Goal: Task Accomplishment & Management: Complete application form

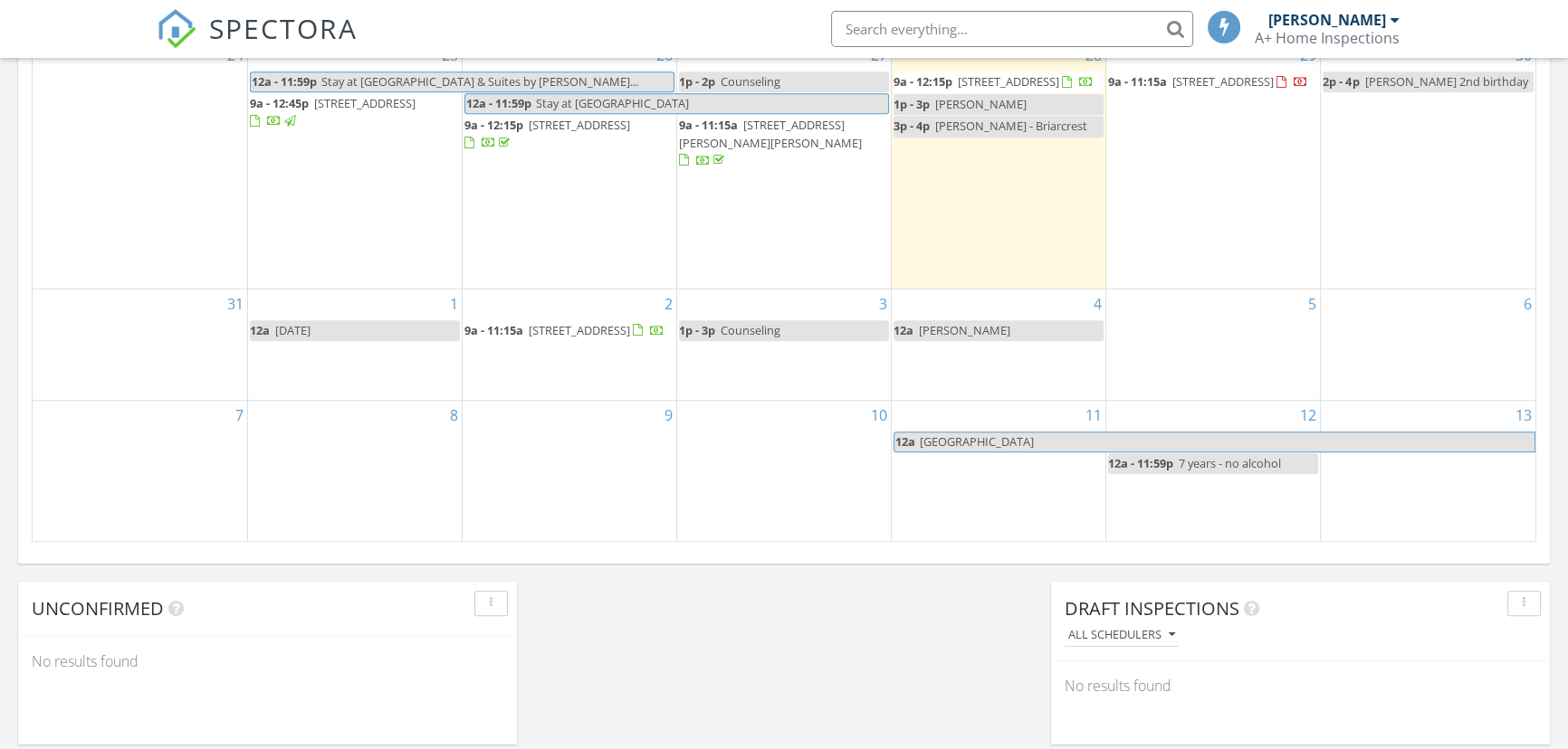
scroll to position [1069, 0]
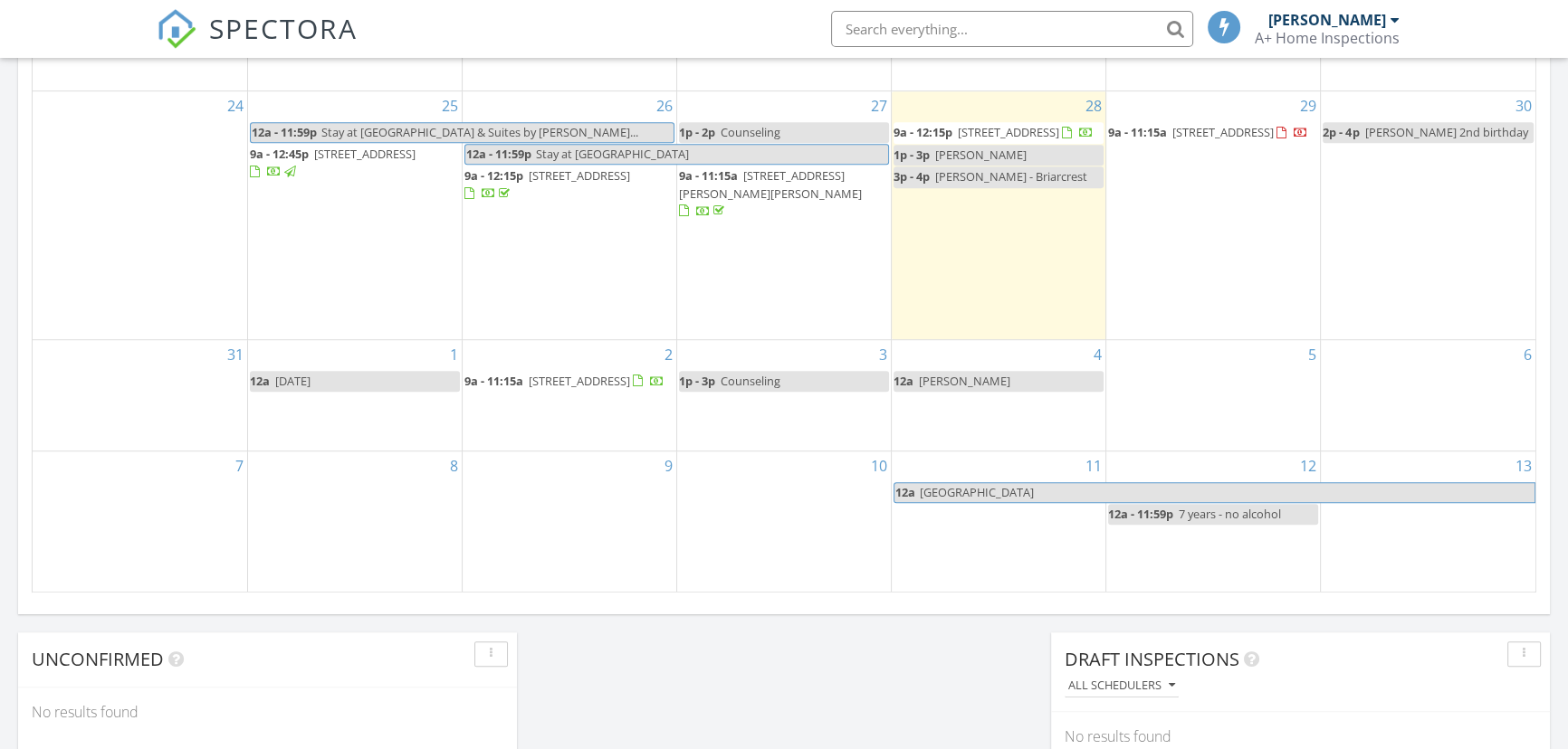
click at [953, 393] on div "4 12a Nanette Deshazo" at bounding box center [998, 395] width 213 height 111
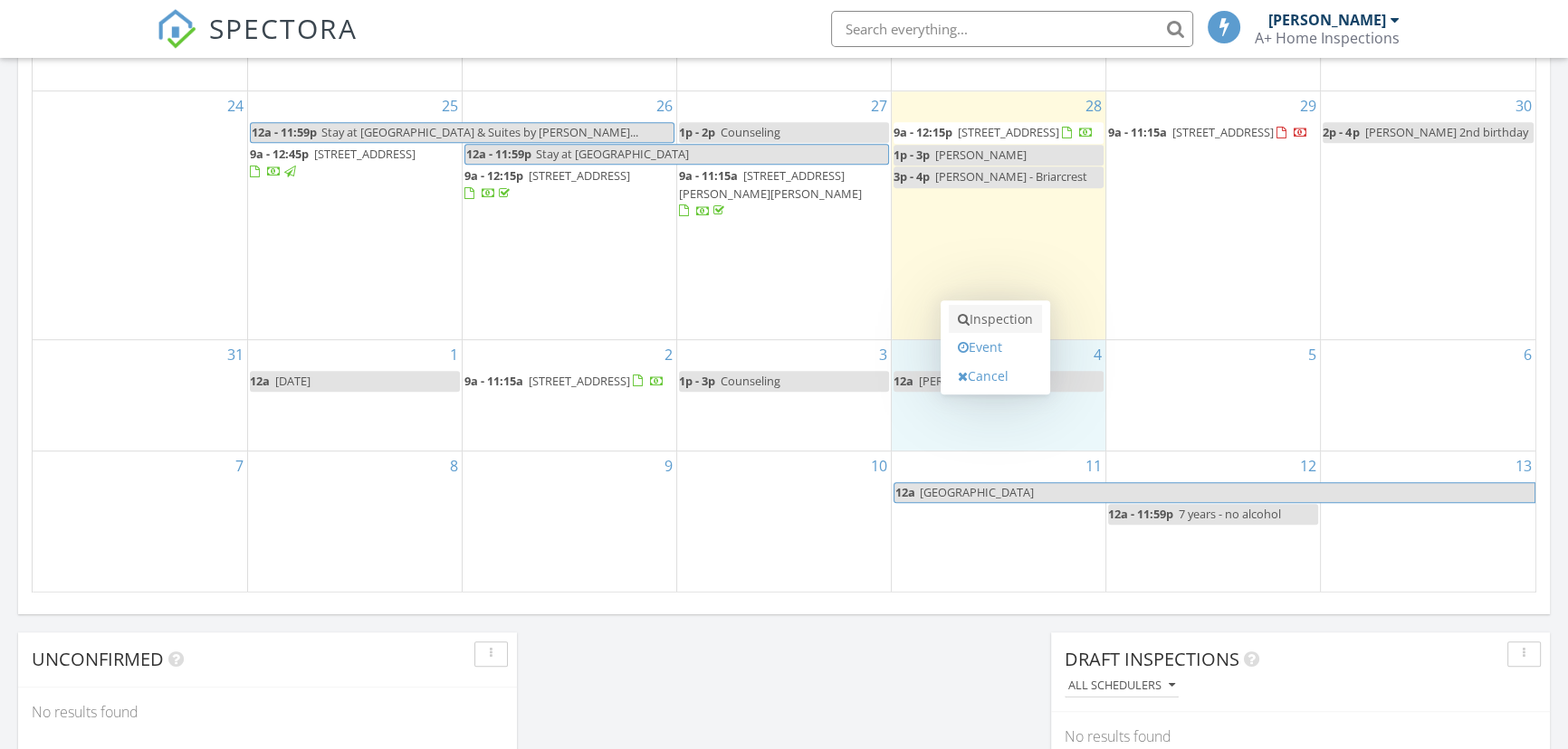
click at [1009, 312] on link "Inspection" at bounding box center [995, 319] width 93 height 29
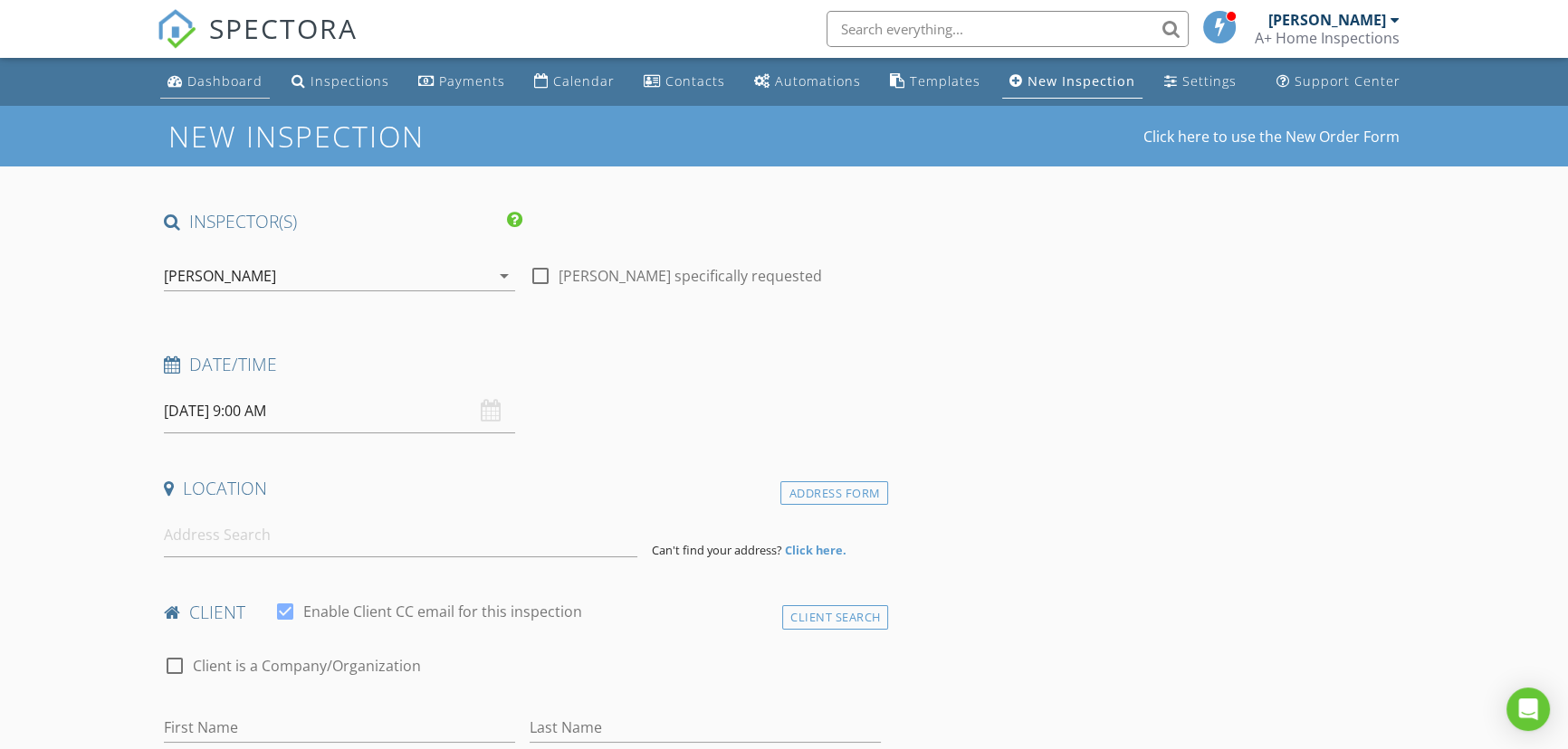
click at [213, 83] on div "Dashboard" at bounding box center [225, 80] width 75 height 18
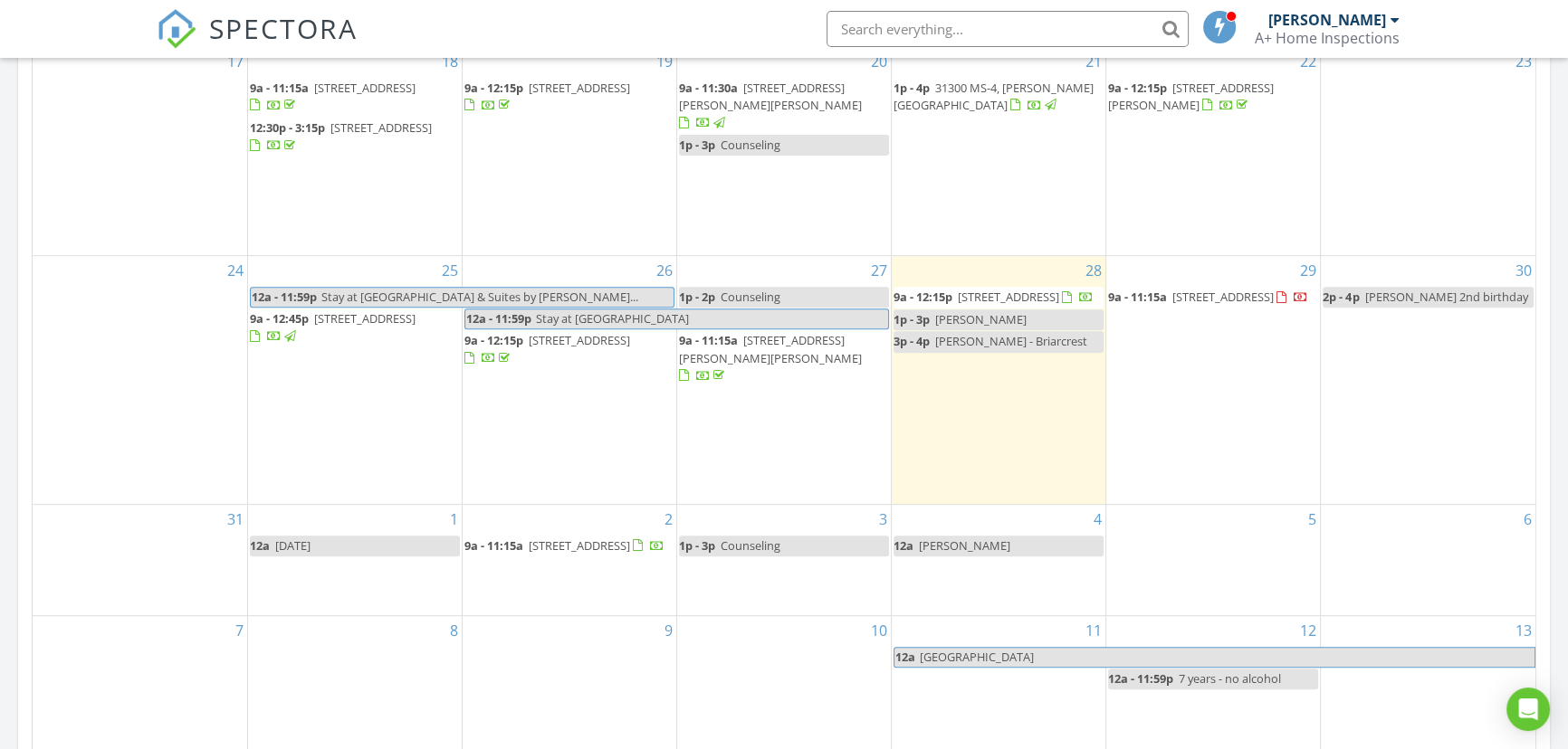
scroll to position [905, 0]
click at [957, 546] on div "4 12a Nanette Deshazo" at bounding box center [998, 560] width 213 height 111
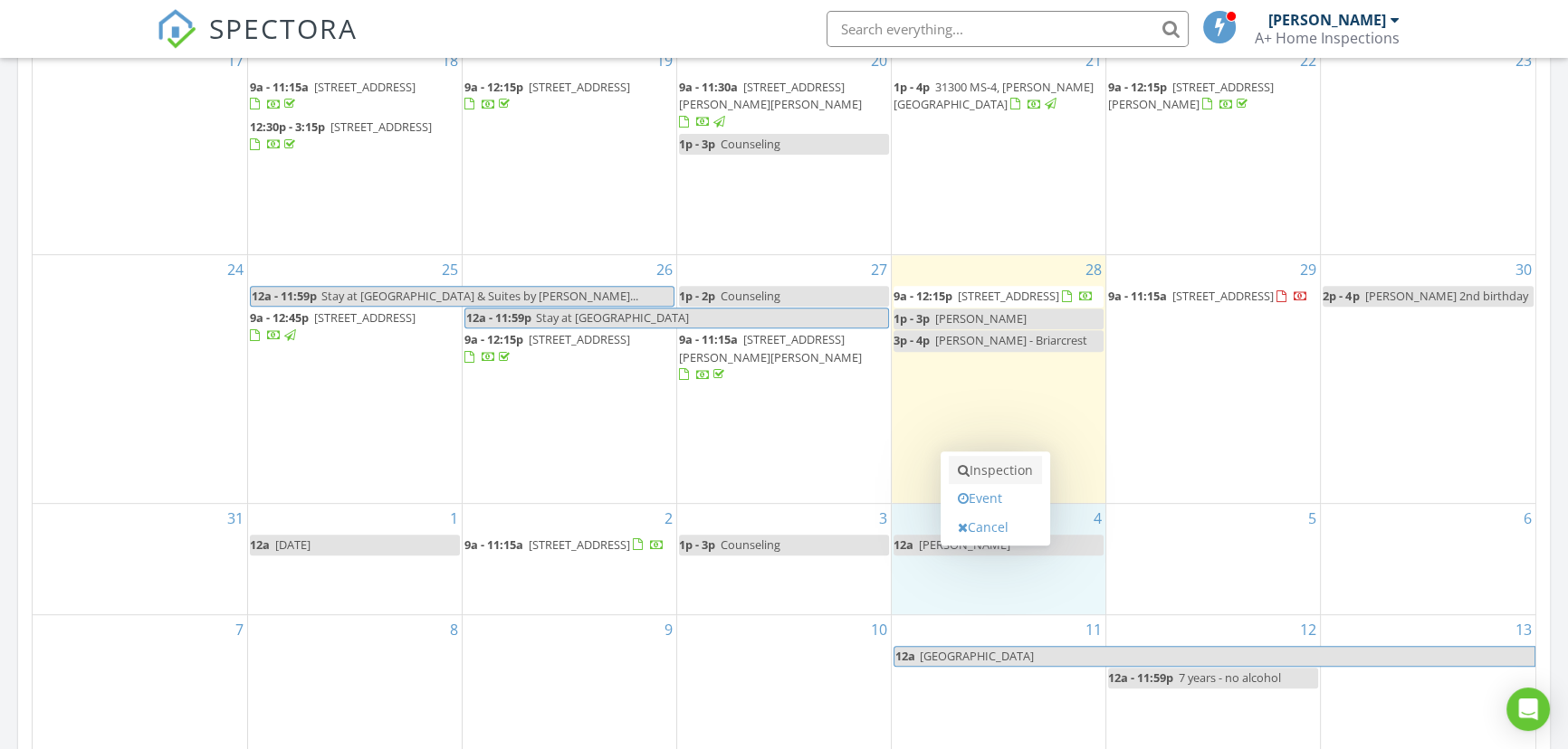
click at [978, 467] on link "Inspection" at bounding box center [995, 470] width 93 height 29
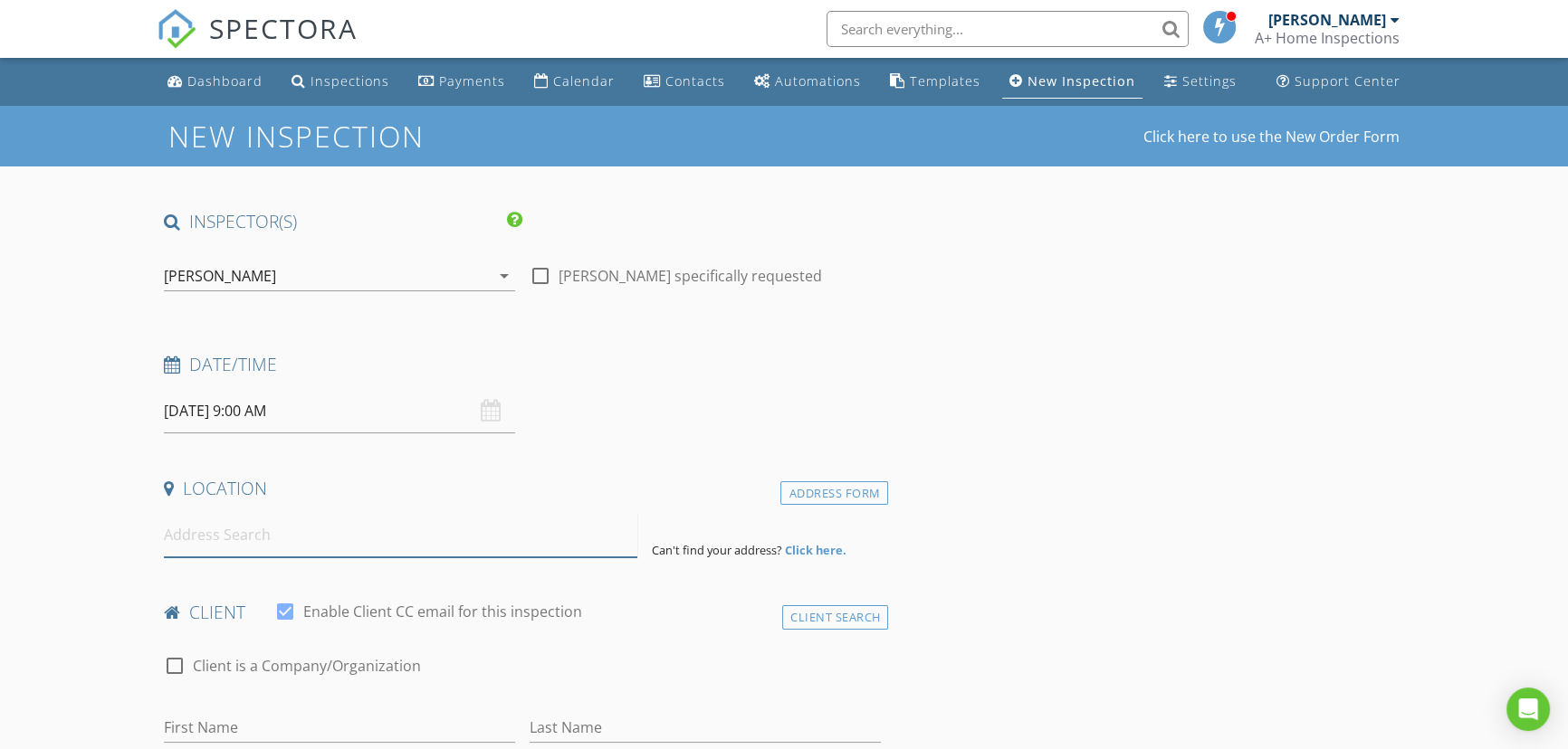
click at [185, 532] on input at bounding box center [400, 535] width 473 height 44
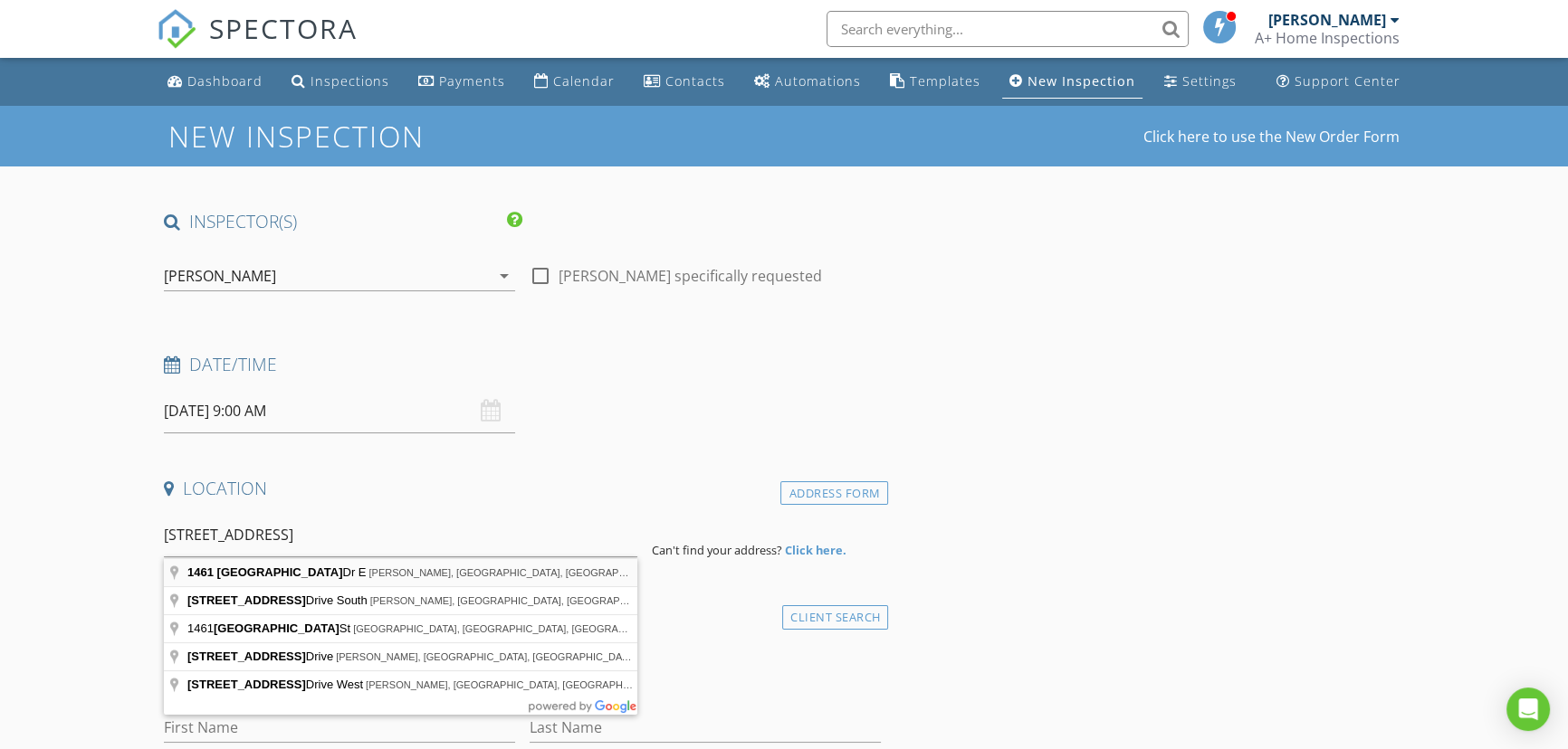
type input "[STREET_ADDRESS]"
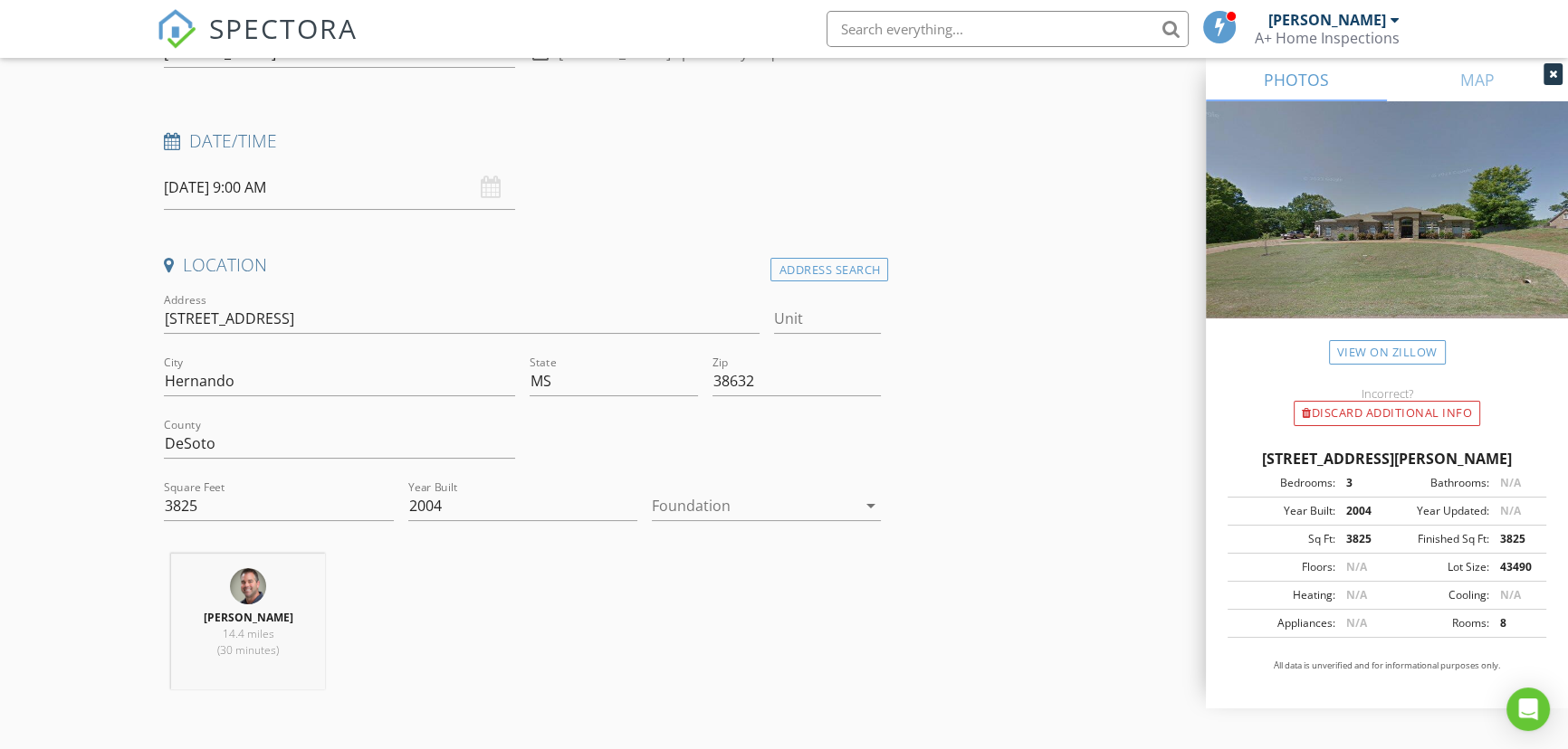
scroll to position [246, 0]
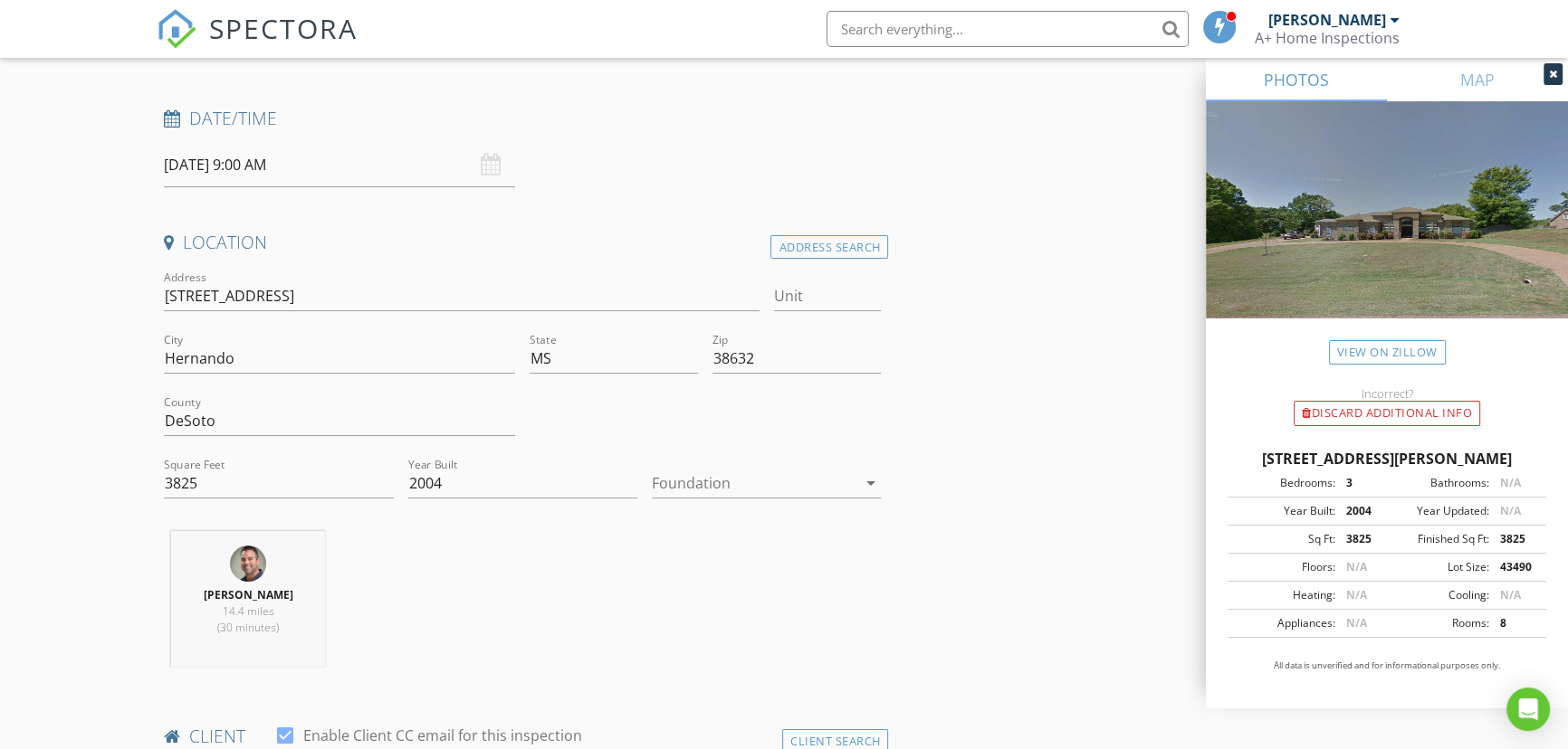
click at [748, 488] on div at bounding box center [753, 482] width 203 height 29
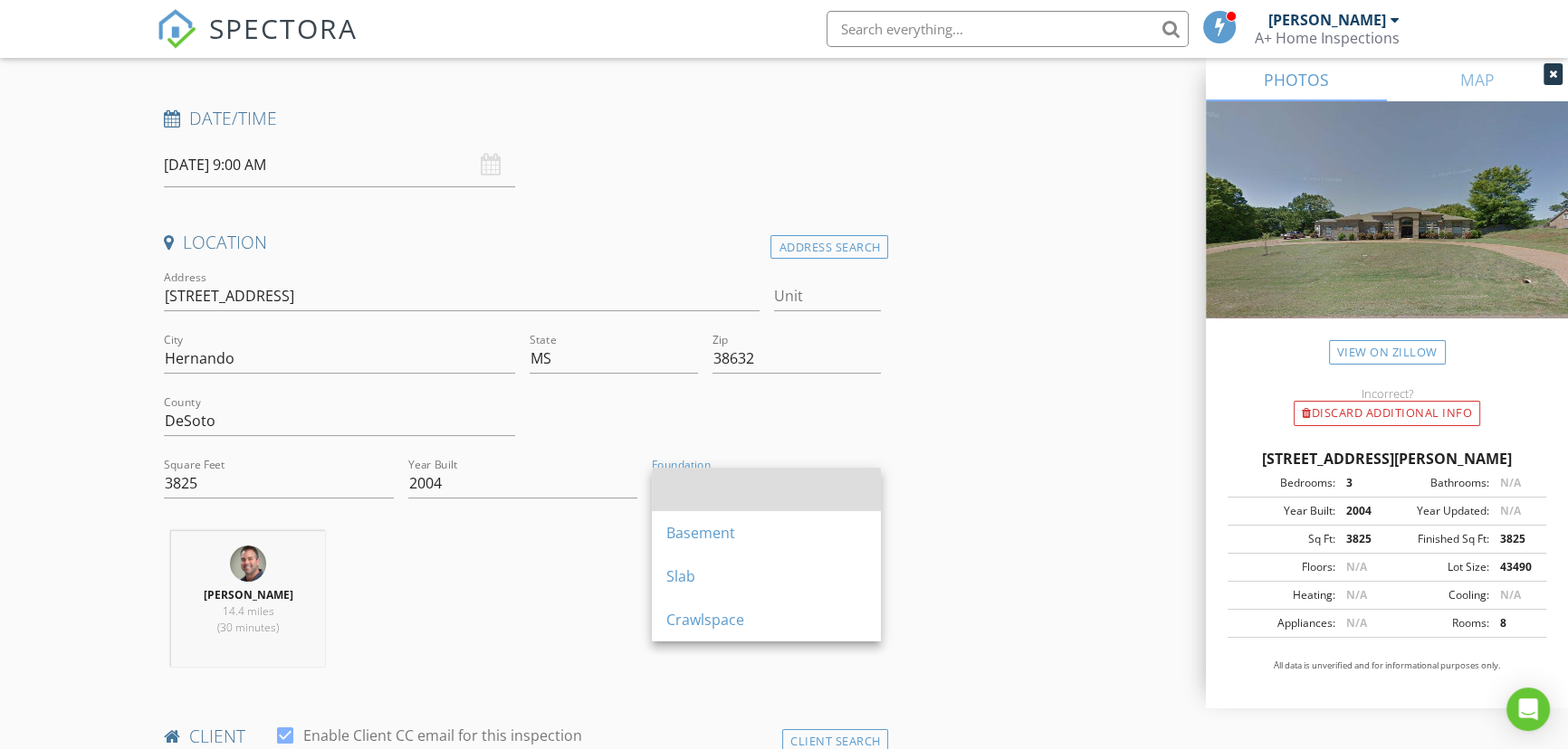
click at [742, 508] on div at bounding box center [766, 489] width 201 height 43
click at [742, 508] on div at bounding box center [766, 512] width 229 height 11
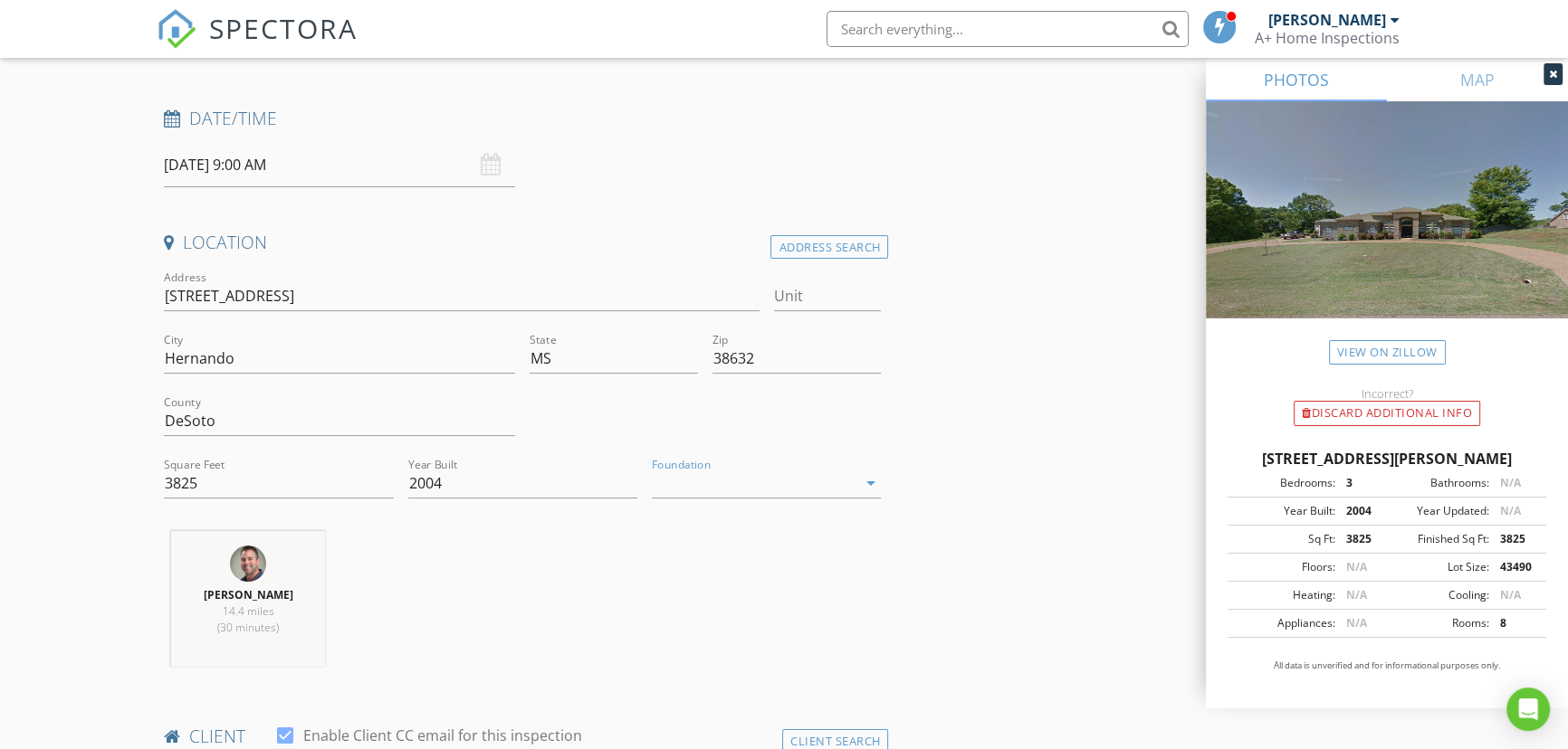
click at [730, 484] on div at bounding box center [753, 482] width 203 height 29
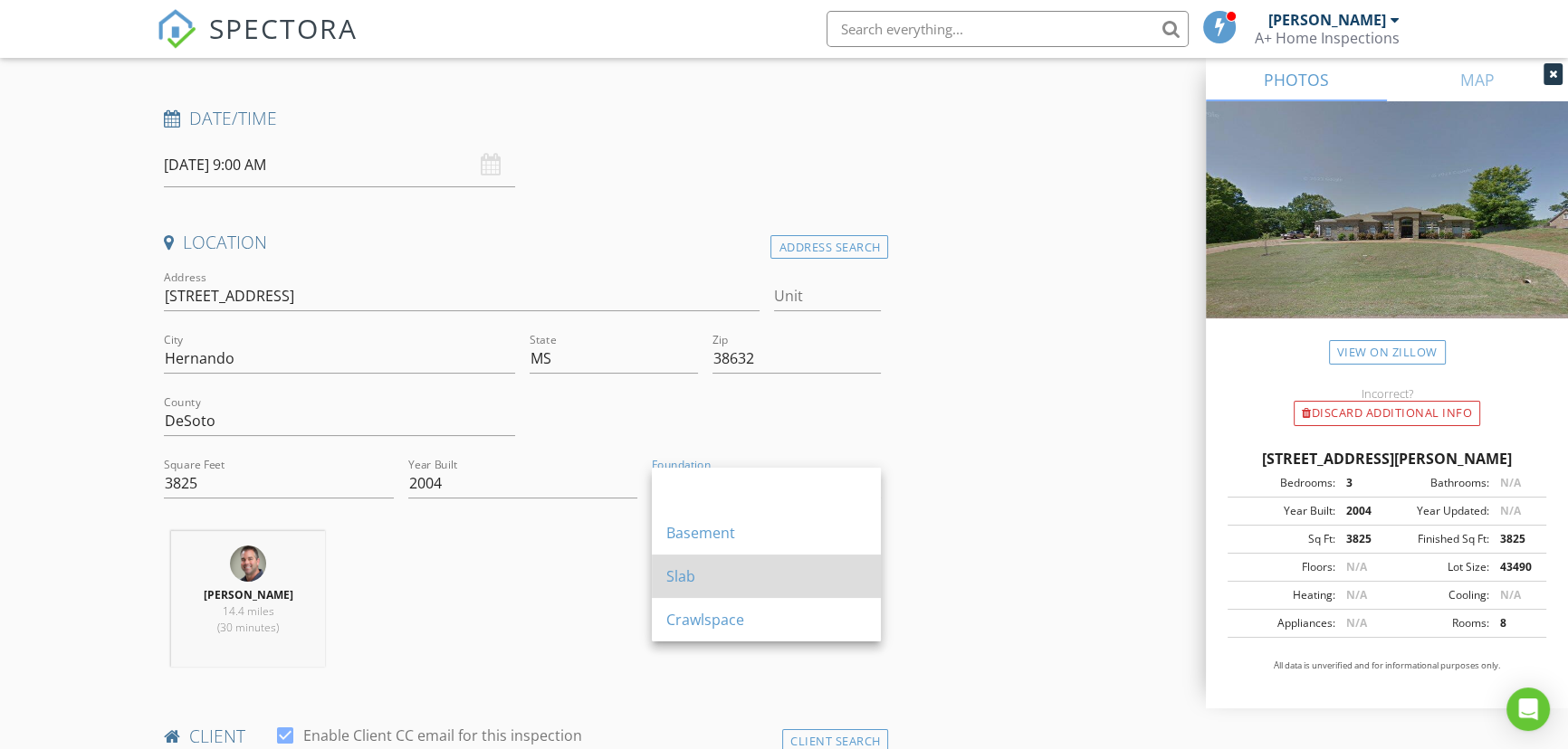
click at [715, 581] on div "Slab" at bounding box center [766, 576] width 201 height 22
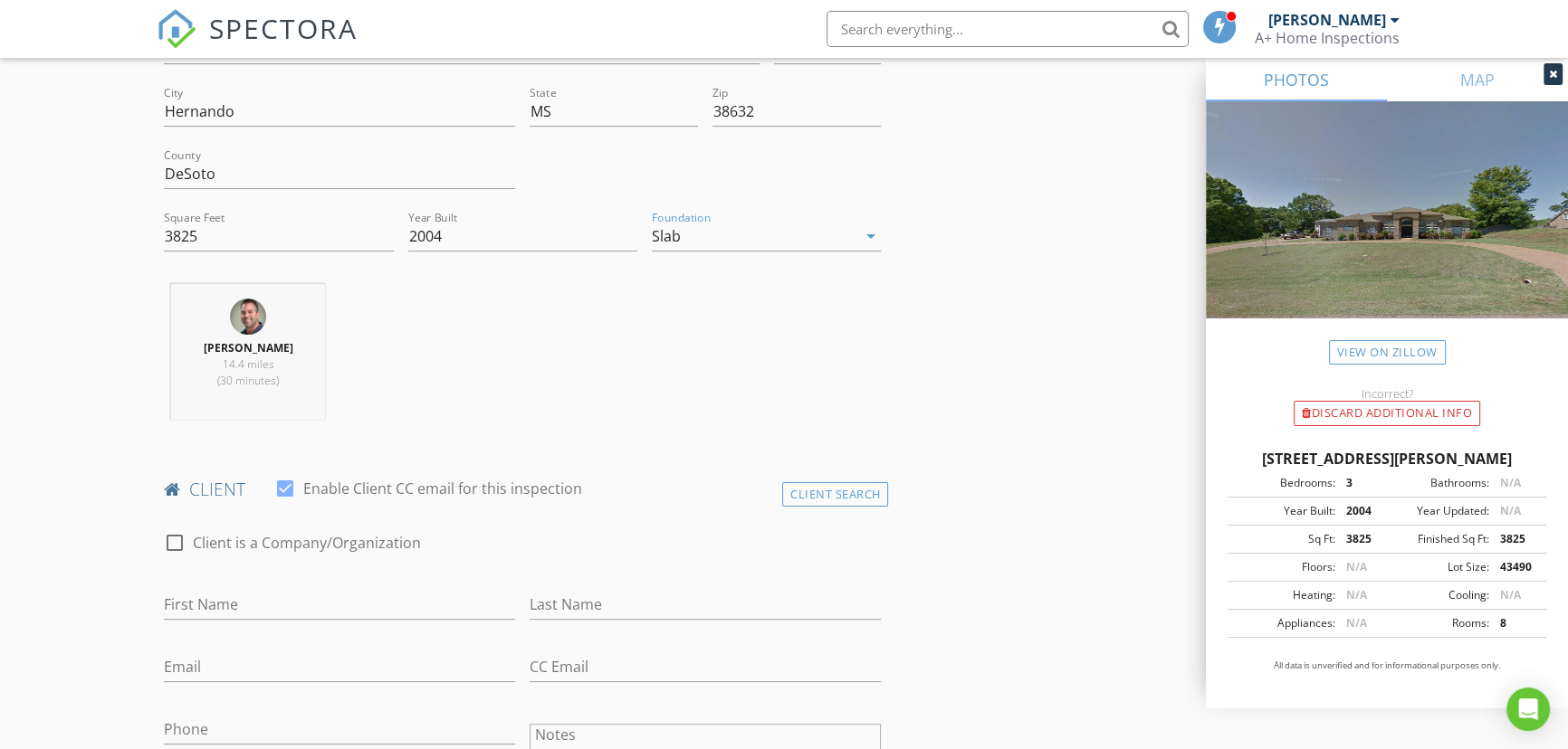
scroll to position [575, 0]
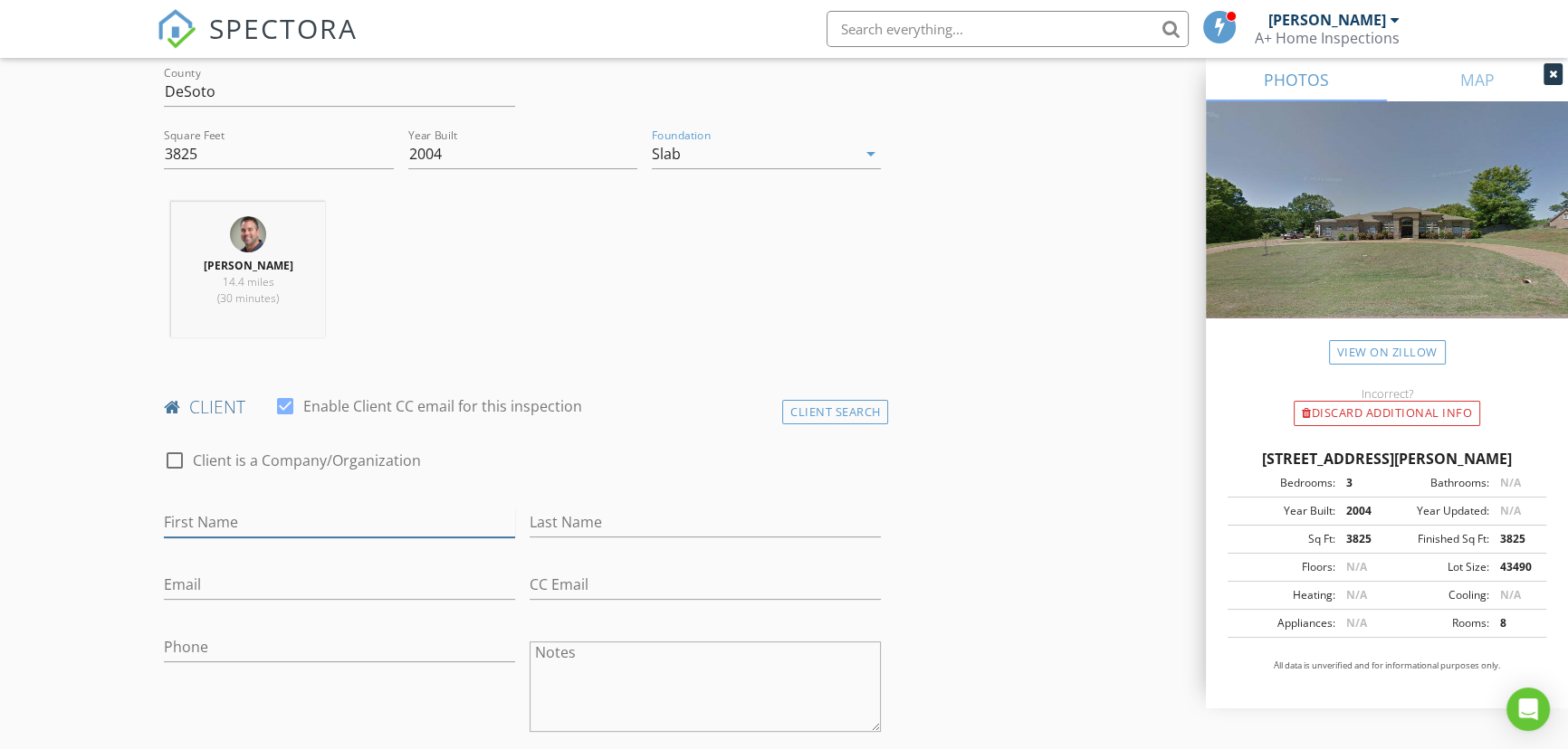
click at [252, 524] on input "First Name" at bounding box center [339, 523] width 351 height 30
type input "[PERSON_NAME]"
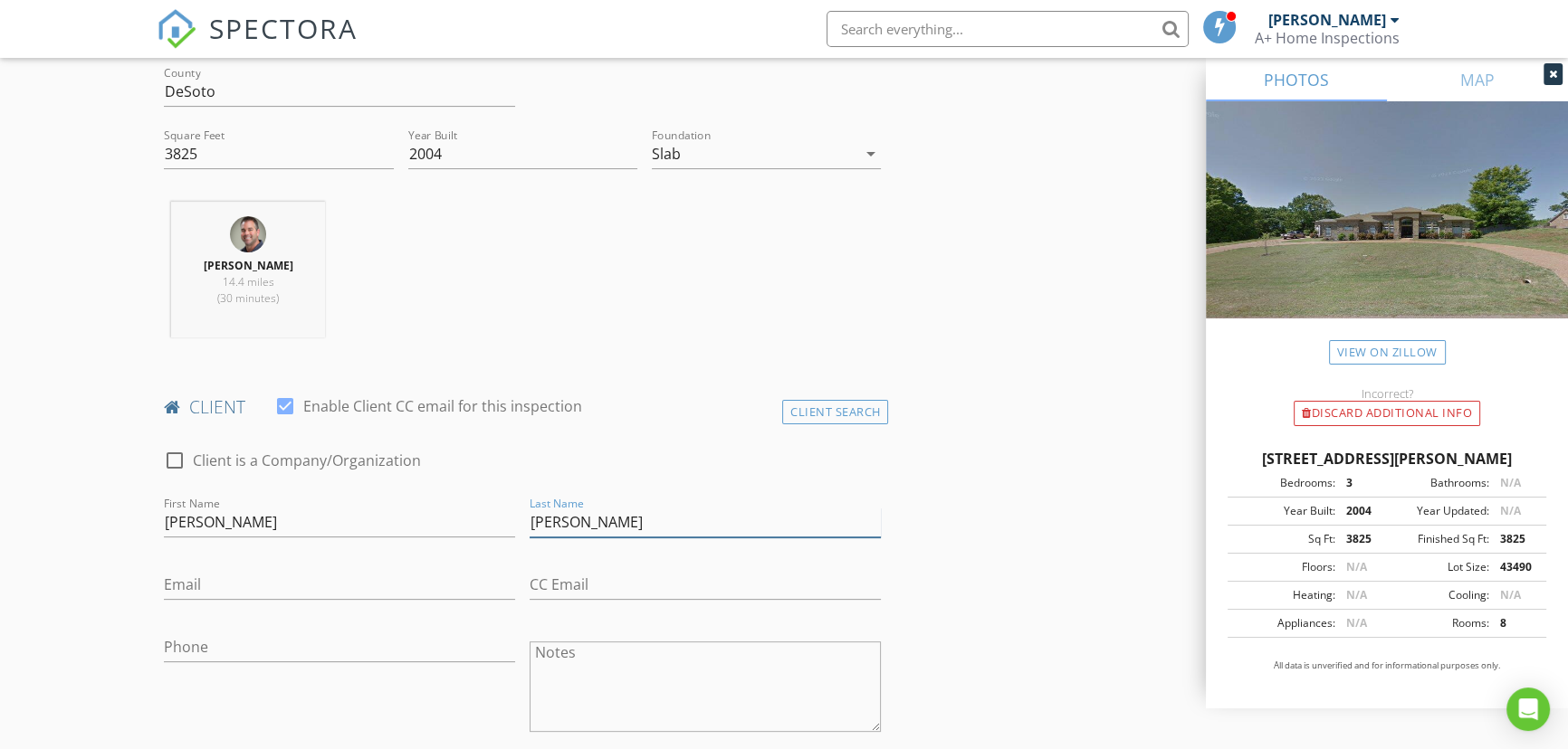
type input "[PERSON_NAME]"
click at [228, 582] on input "Email" at bounding box center [339, 585] width 351 height 30
paste input "[EMAIL_ADDRESS][DOMAIN_NAME],"
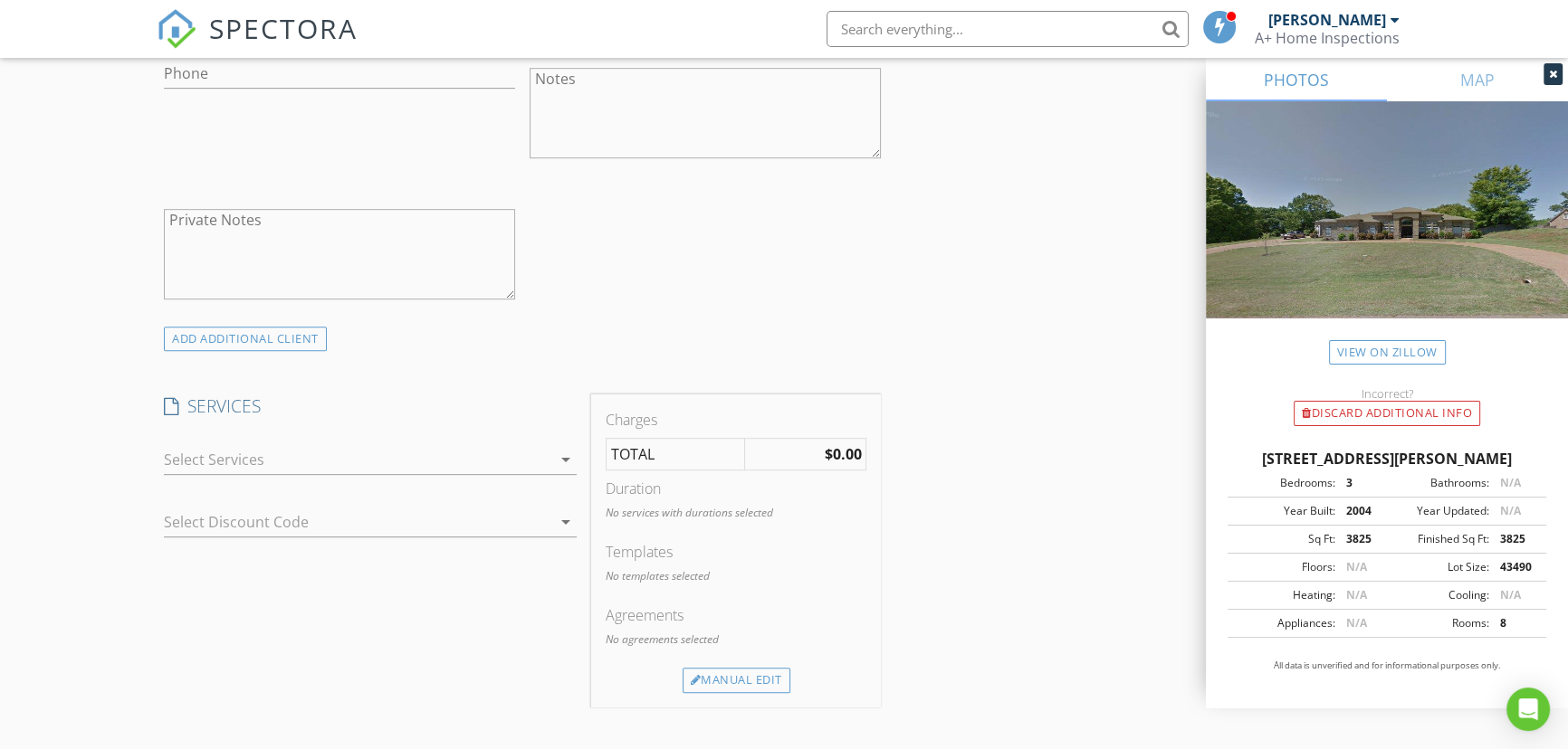
scroll to position [1151, 0]
type input "[EMAIL_ADDRESS][DOMAIN_NAME],"
click at [271, 454] on div at bounding box center [357, 457] width 386 height 29
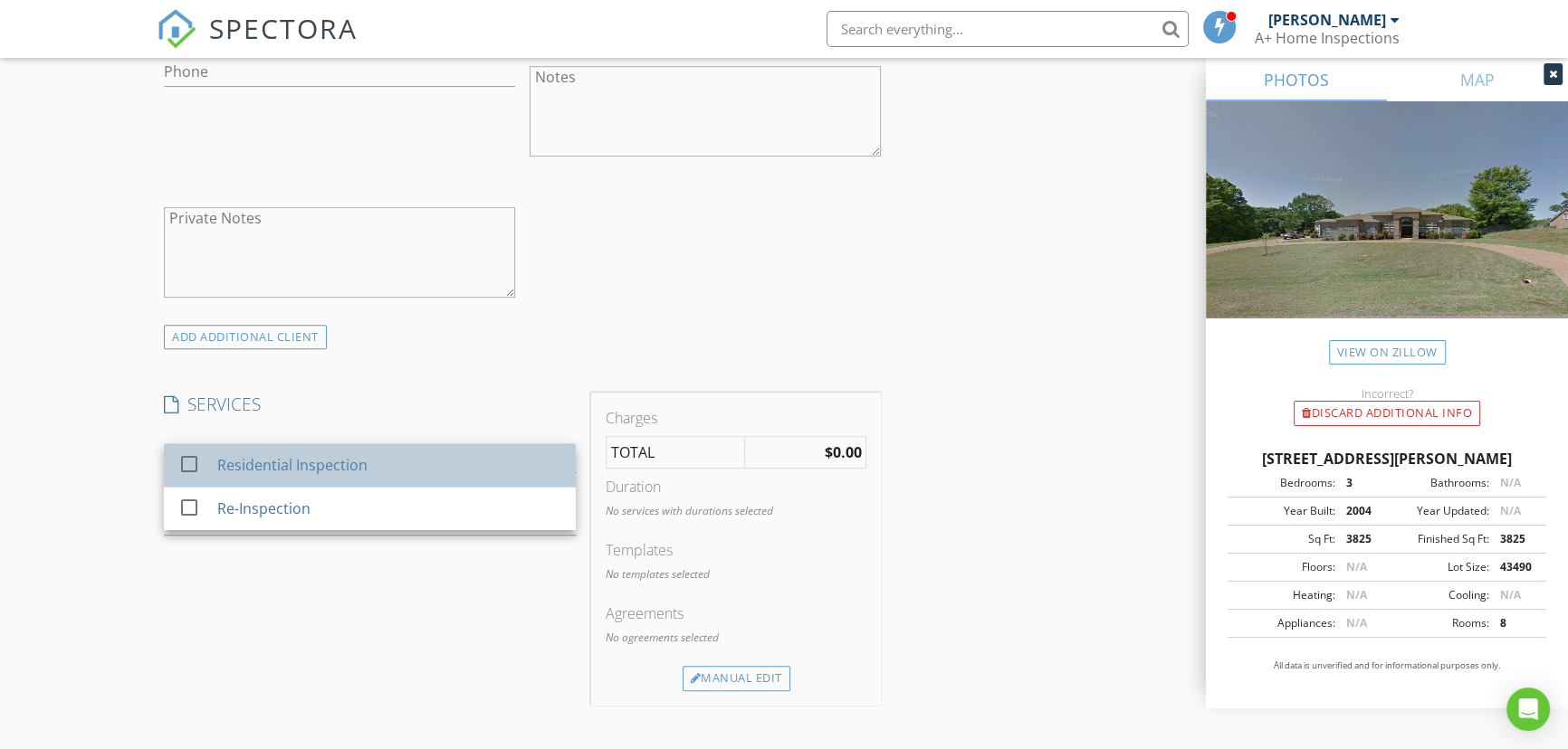
click at [272, 457] on div "Residential Inspection" at bounding box center [292, 465] width 151 height 22
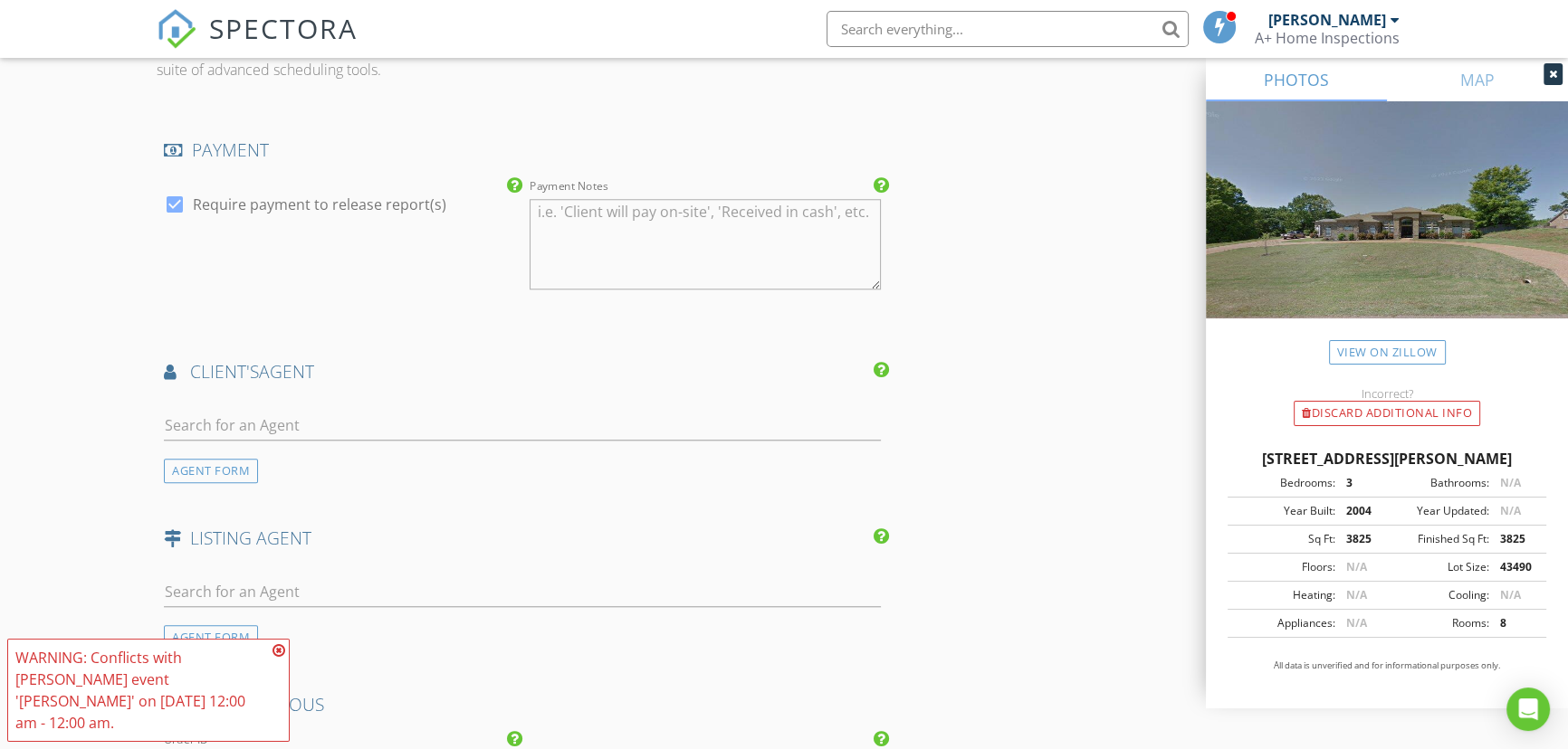
scroll to position [1974, 0]
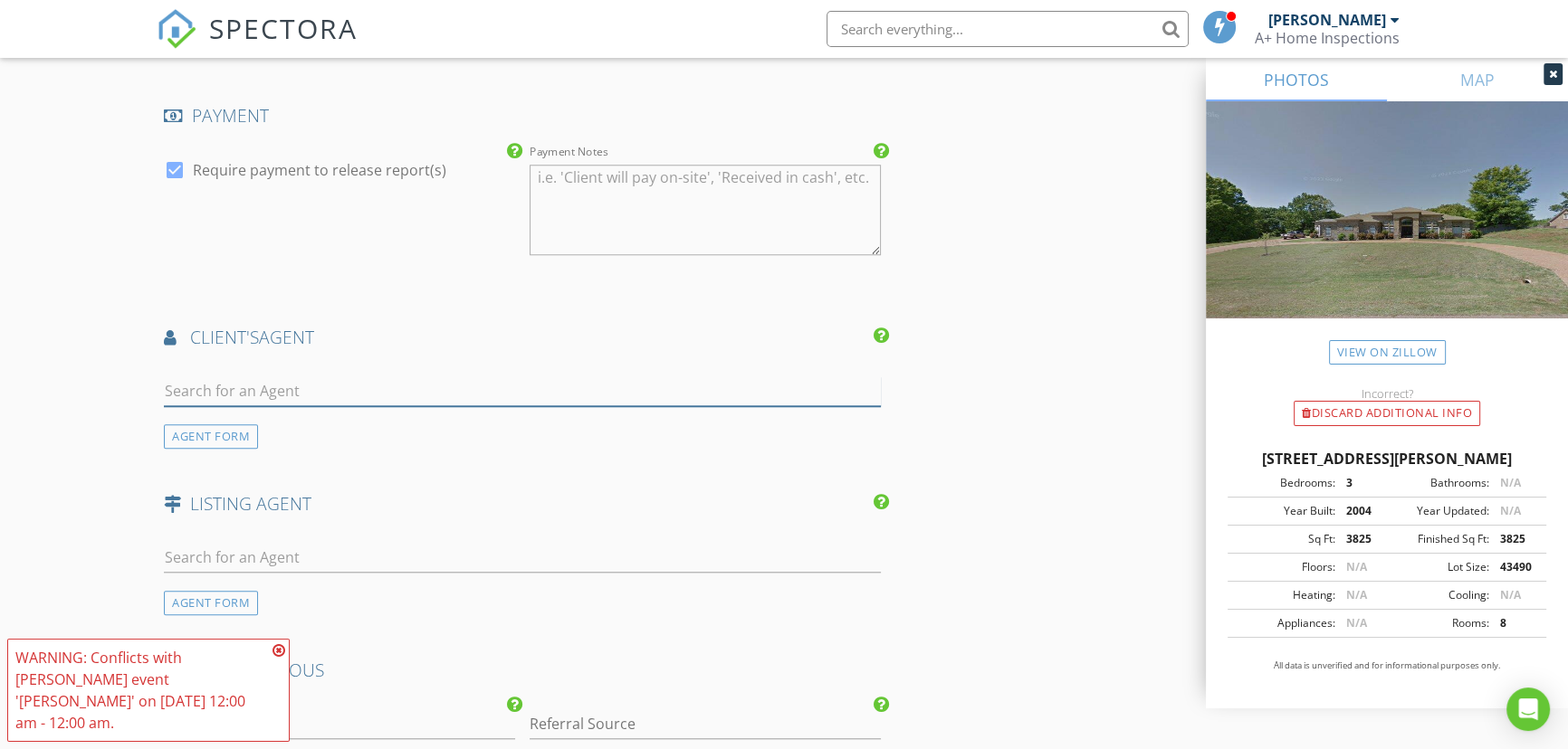
click at [285, 388] on input "text" at bounding box center [522, 392] width 717 height 30
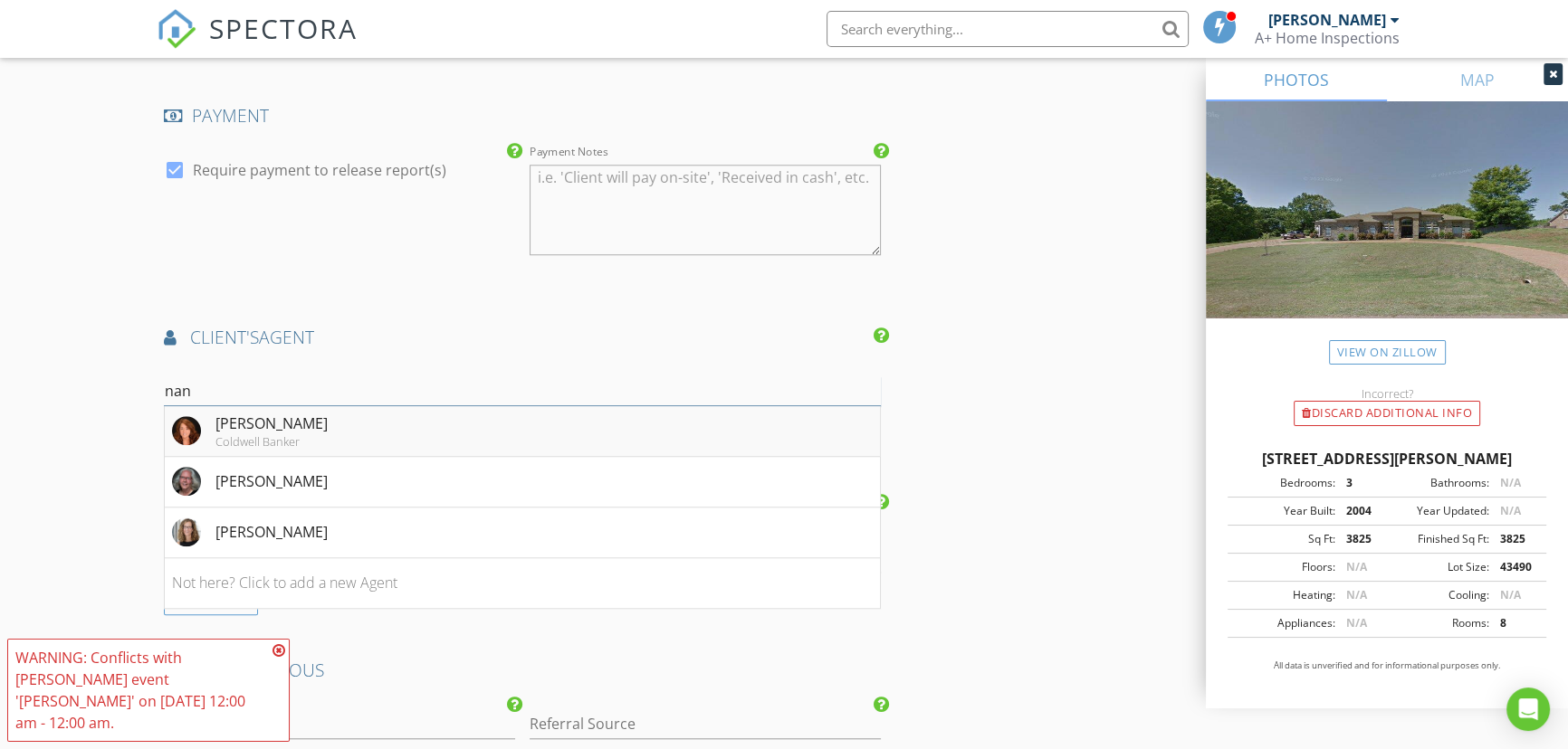
type input "nan"
click at [287, 424] on div "Nannette DeShazo" at bounding box center [271, 424] width 112 height 22
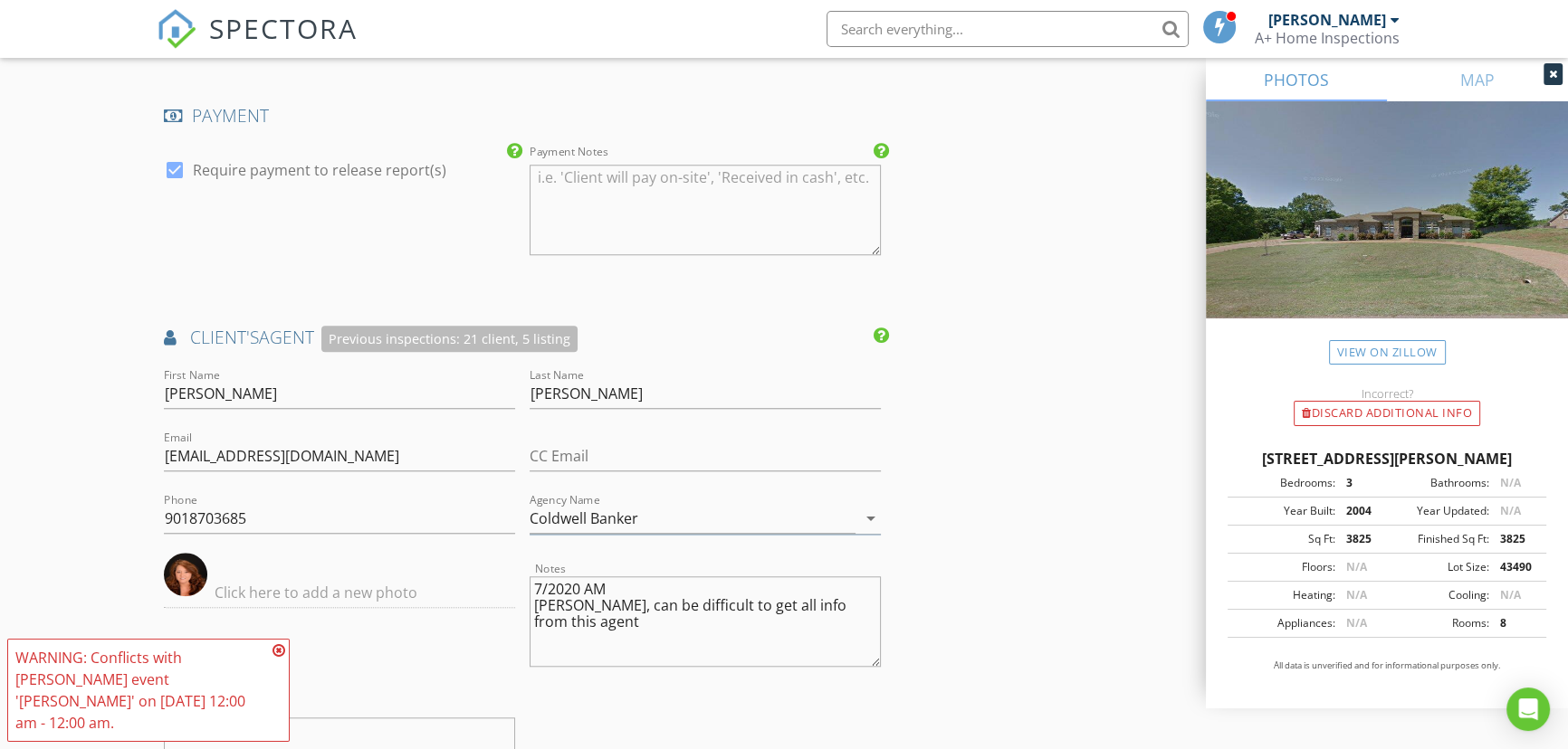
type textarea "7/2020 AM Per Shea, can be difficult to get all info from this agent"
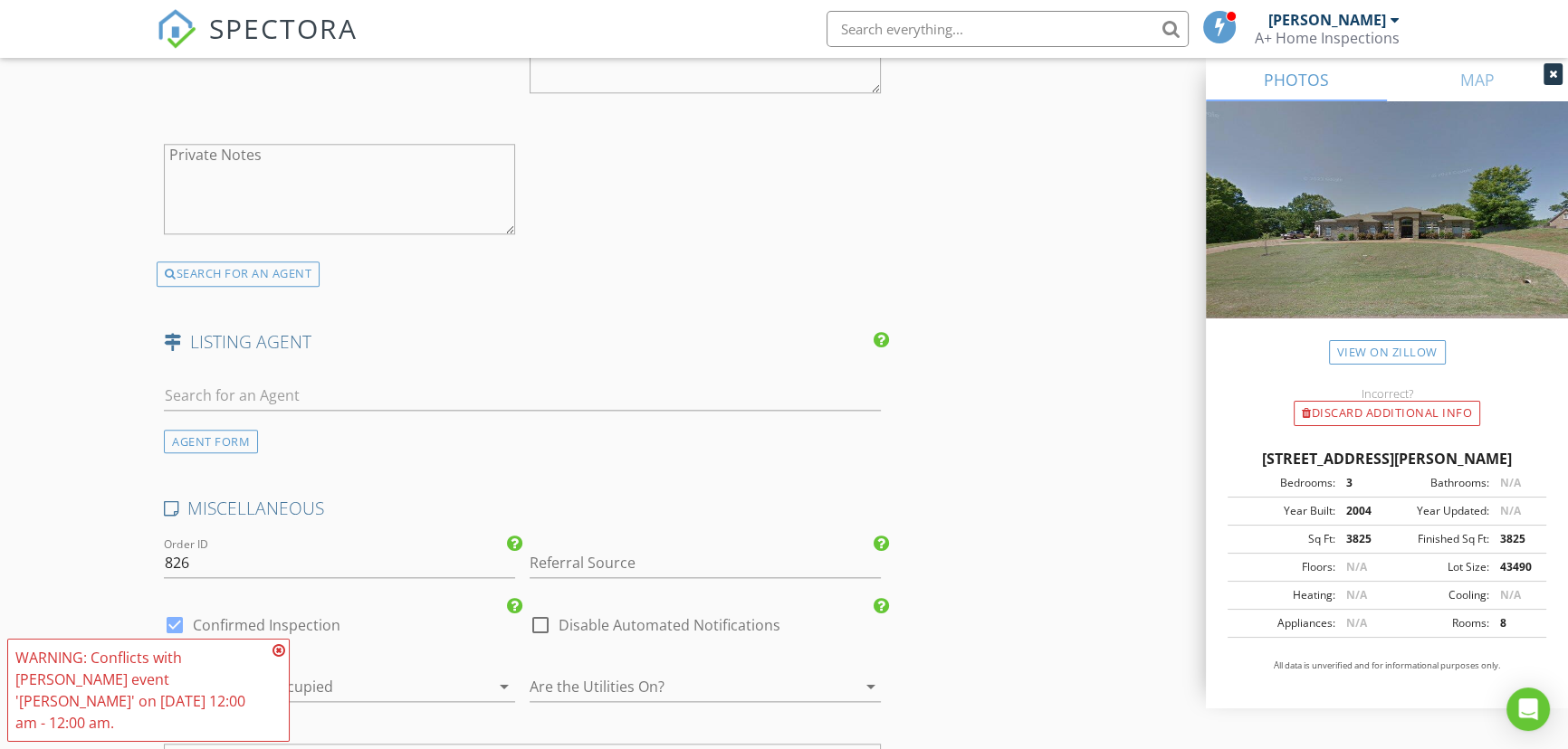
scroll to position [2550, 0]
click at [242, 389] on input "text" at bounding box center [522, 393] width 717 height 30
type input "g"
type input "britt"
drag, startPoint x: 116, startPoint y: 395, endPoint x: 0, endPoint y: 438, distance: 123.7
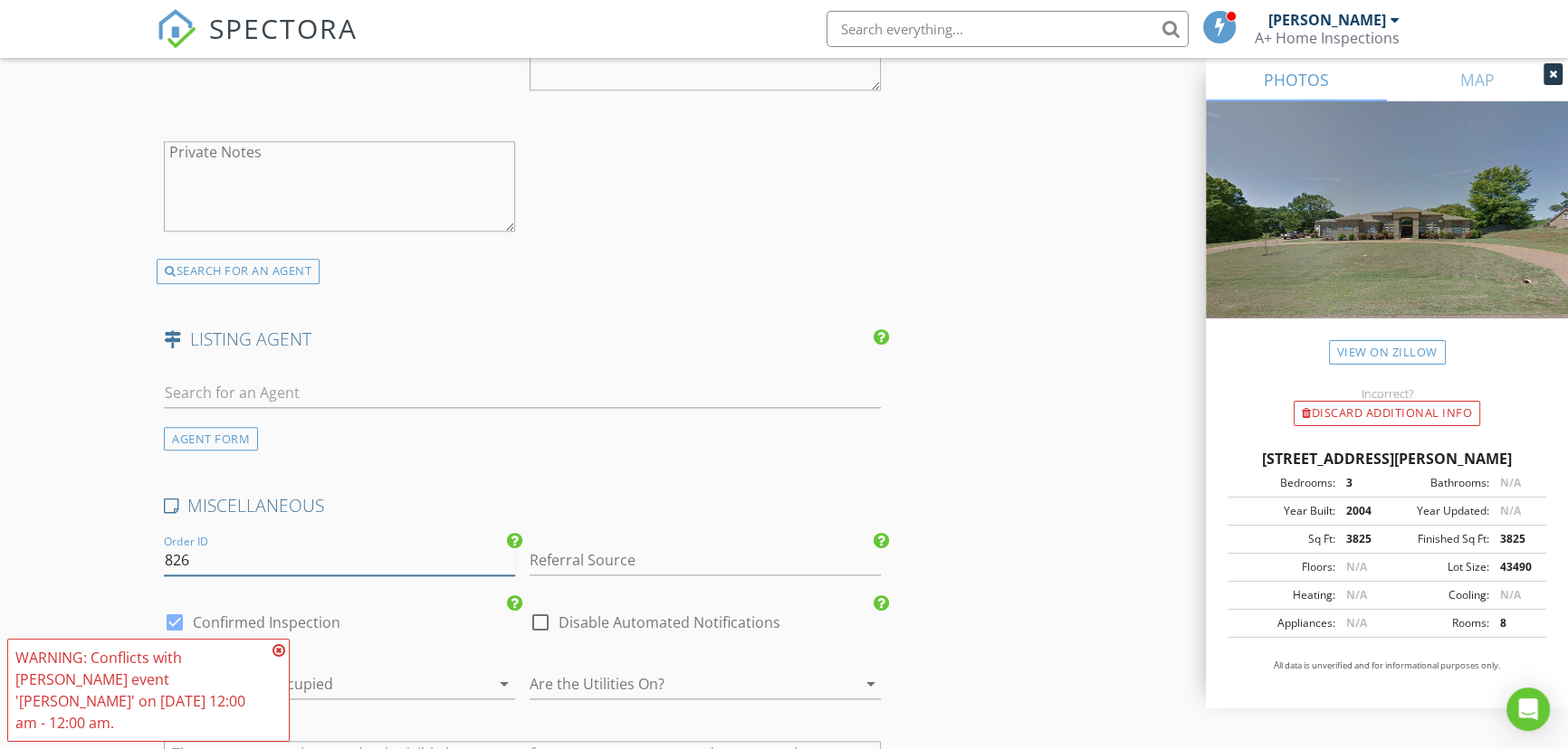
drag, startPoint x: 196, startPoint y: 560, endPoint x: 79, endPoint y: 567, distance: 117.2
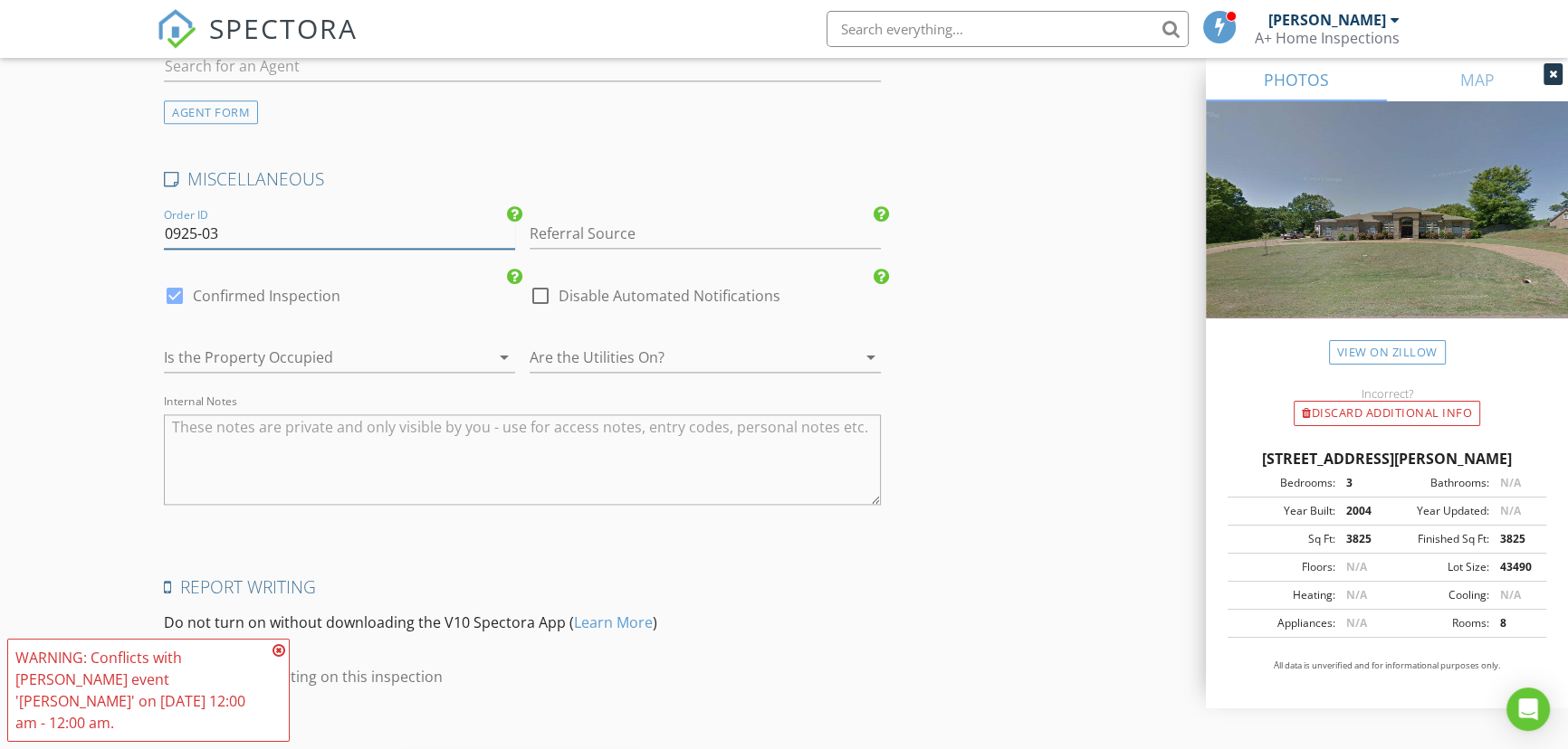
scroll to position [2878, 0]
type input "0925-03"
click at [224, 439] on textarea "Internal Notes" at bounding box center [522, 458] width 717 height 91
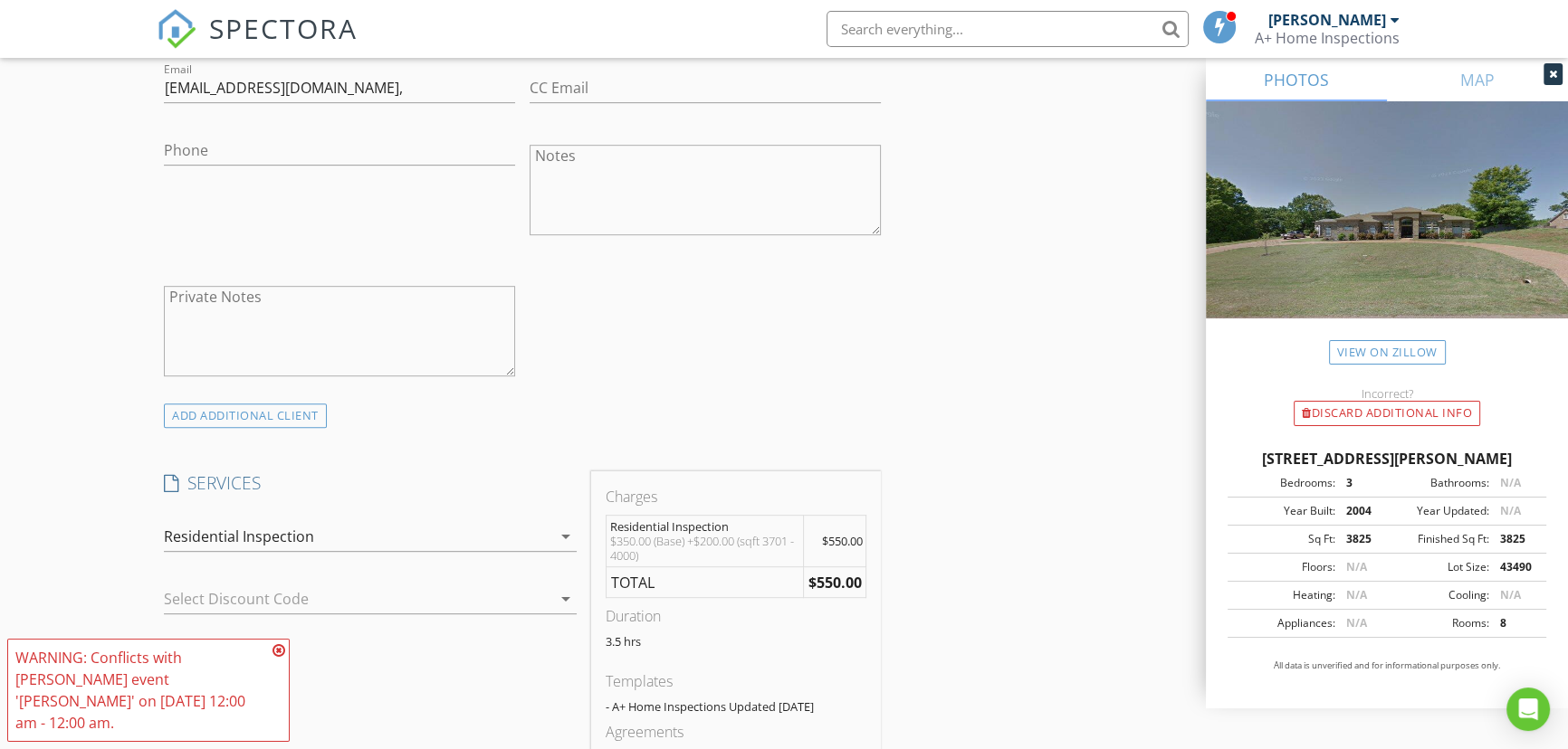
scroll to position [1315, 0]
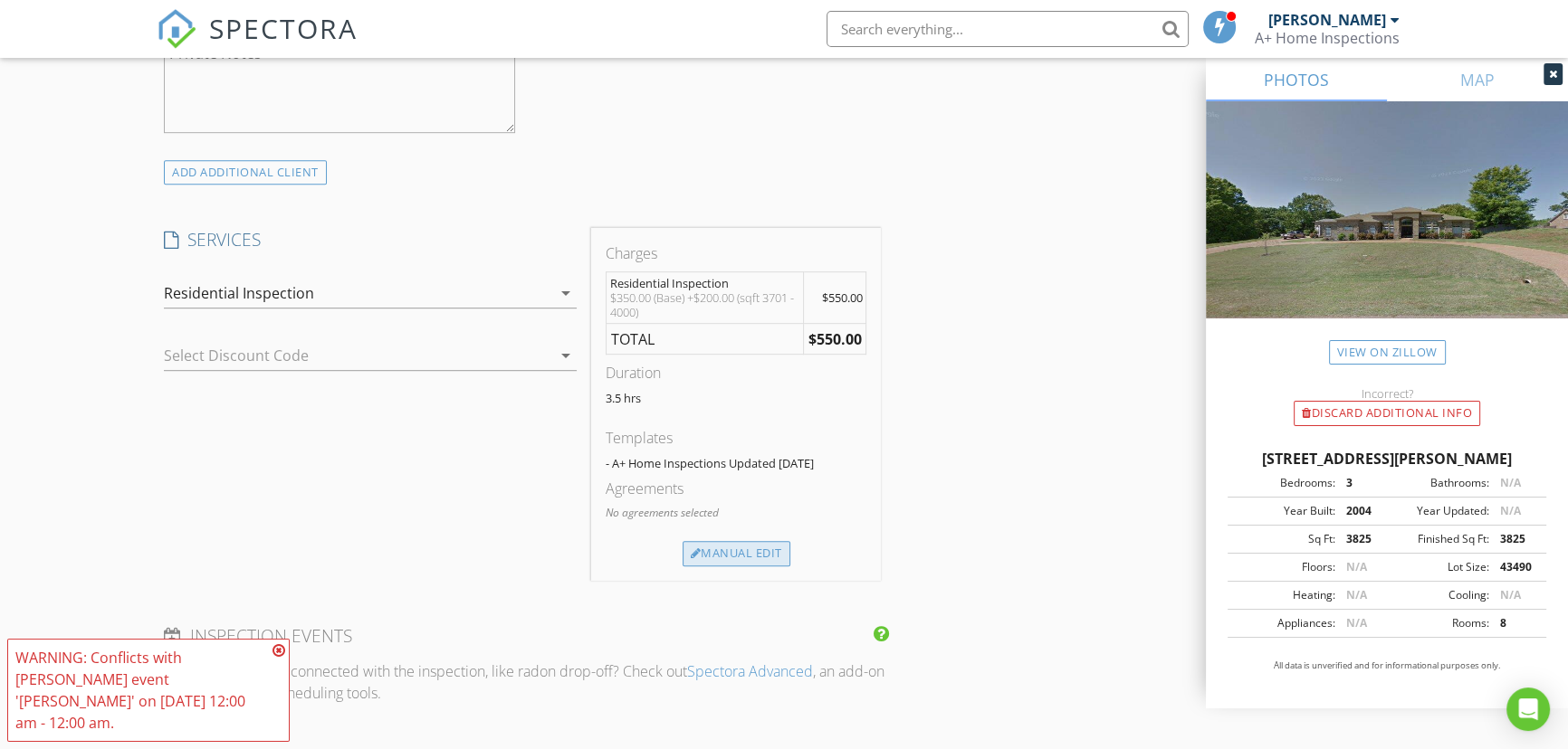
type textarea "Home homeowner may be there. They are ill and may need accommodations."
click at [764, 562] on div "Manual Edit" at bounding box center [736, 553] width 108 height 25
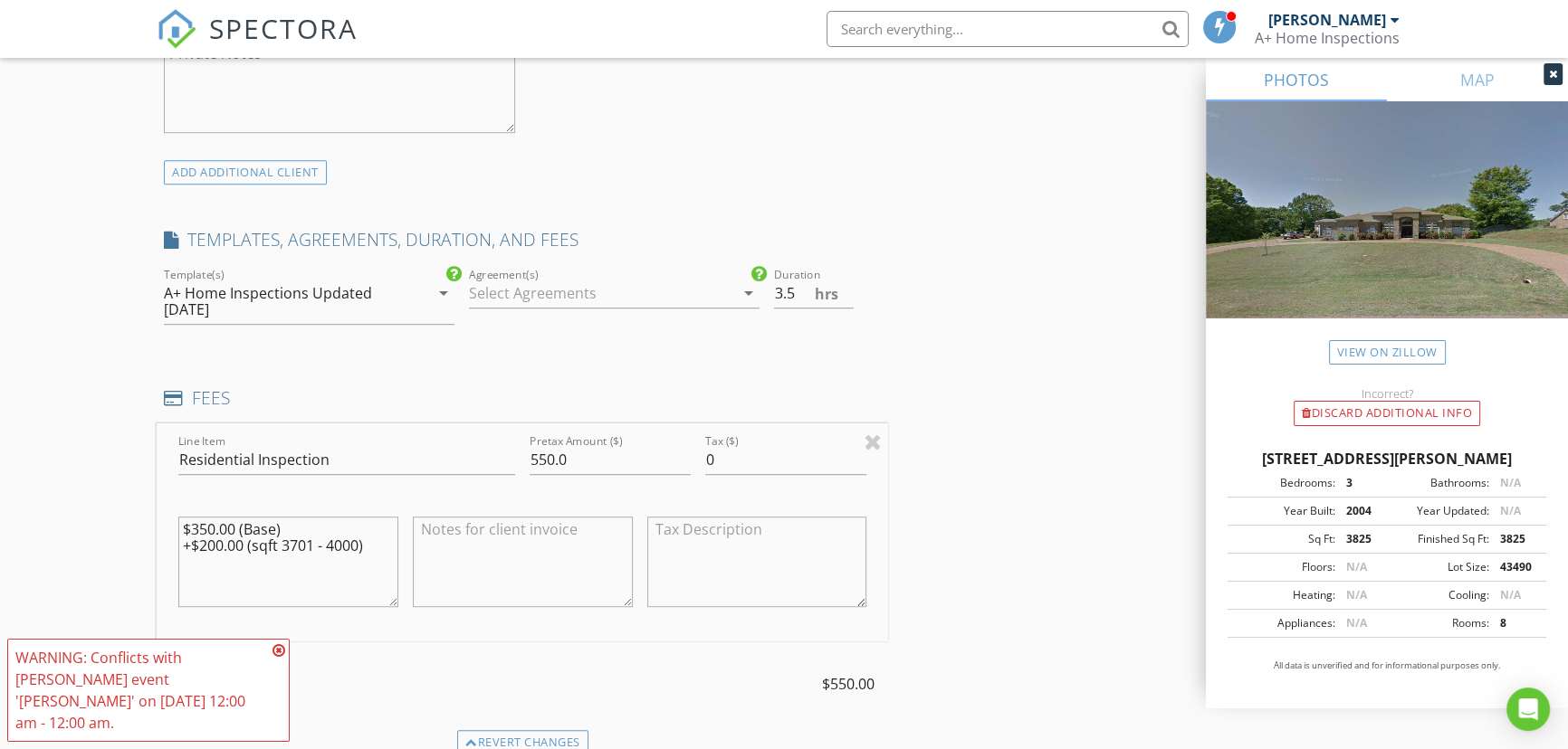
click at [511, 294] on div at bounding box center [601, 293] width 265 height 29
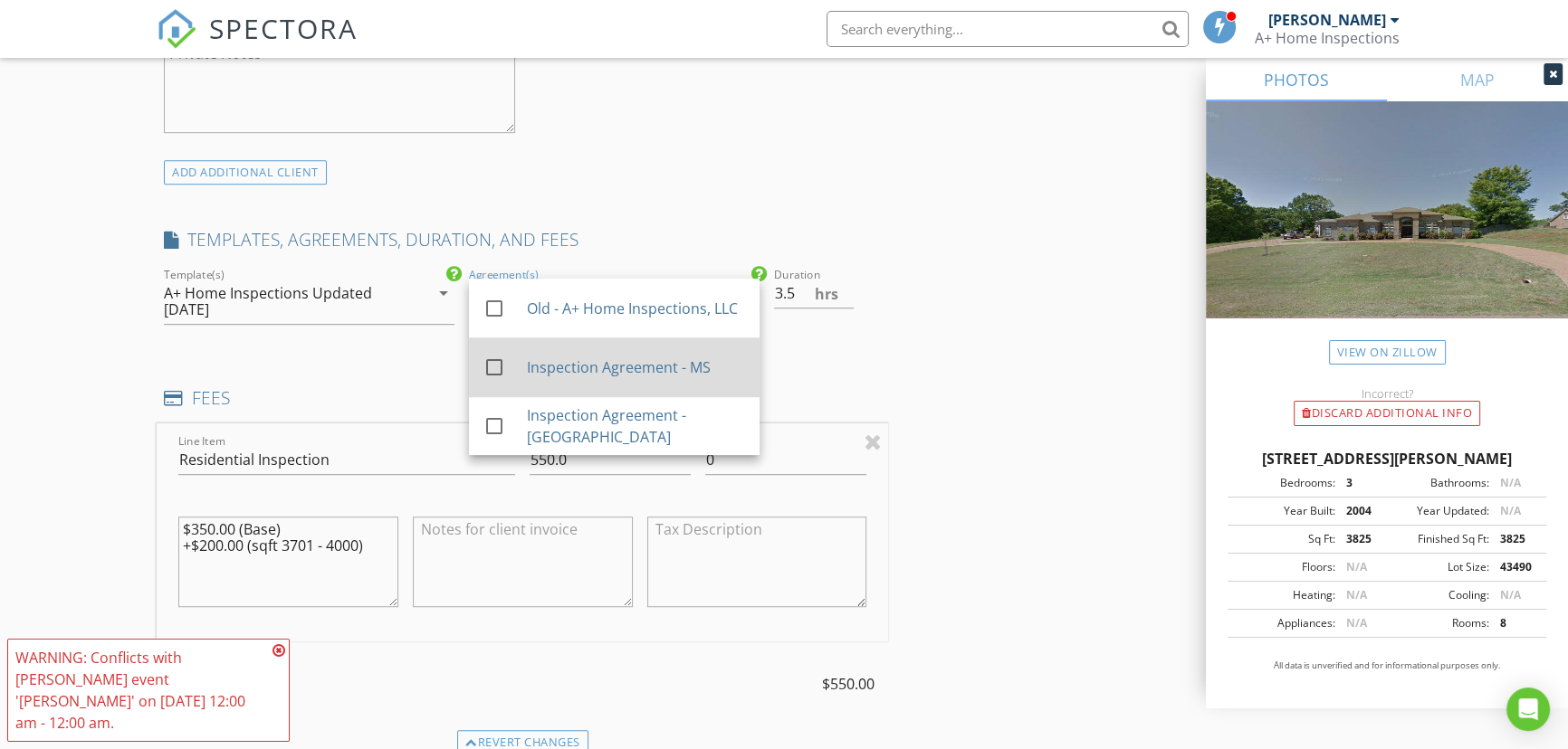
click at [549, 370] on div "Inspection Agreement - MS" at bounding box center [636, 368] width 218 height 22
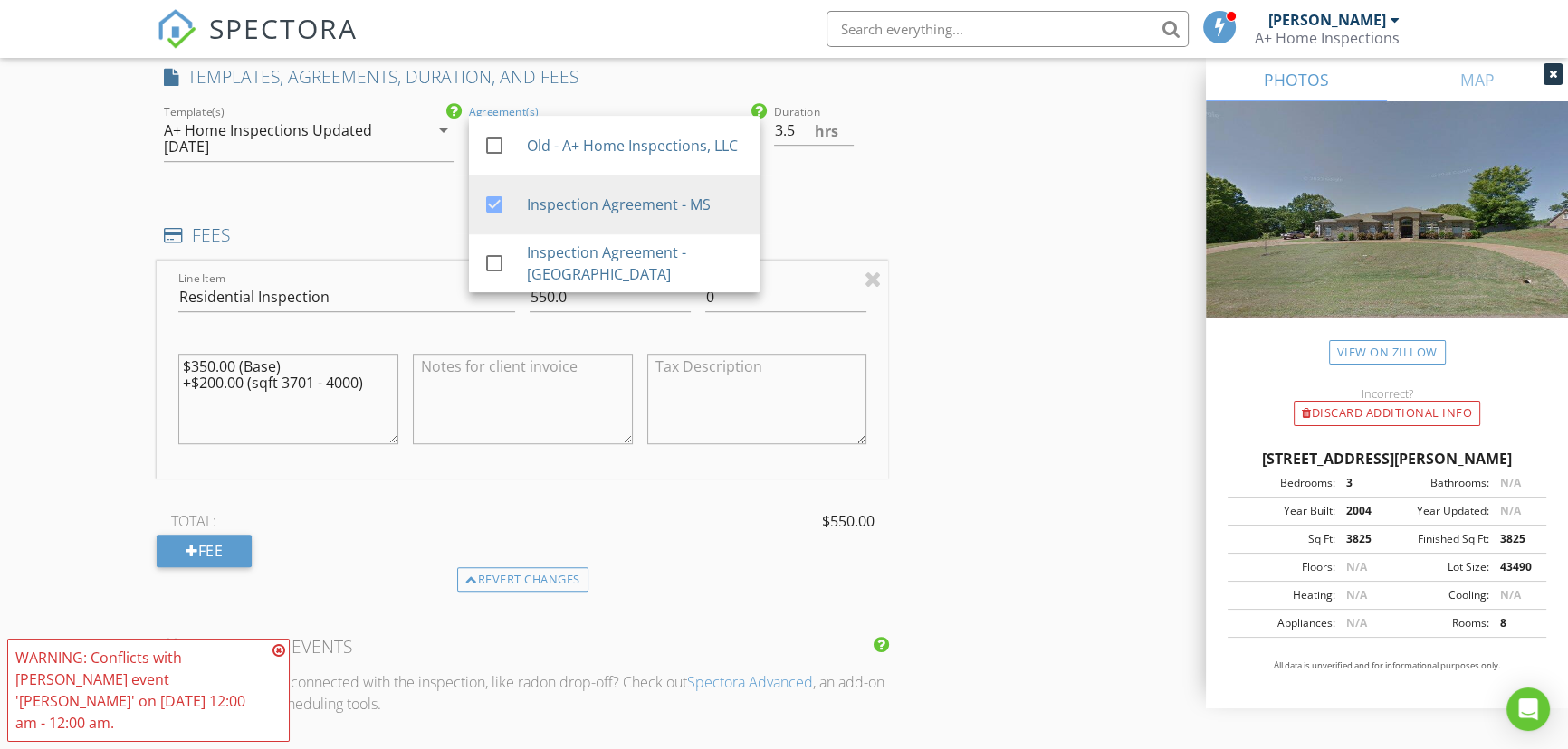
scroll to position [1645, 0]
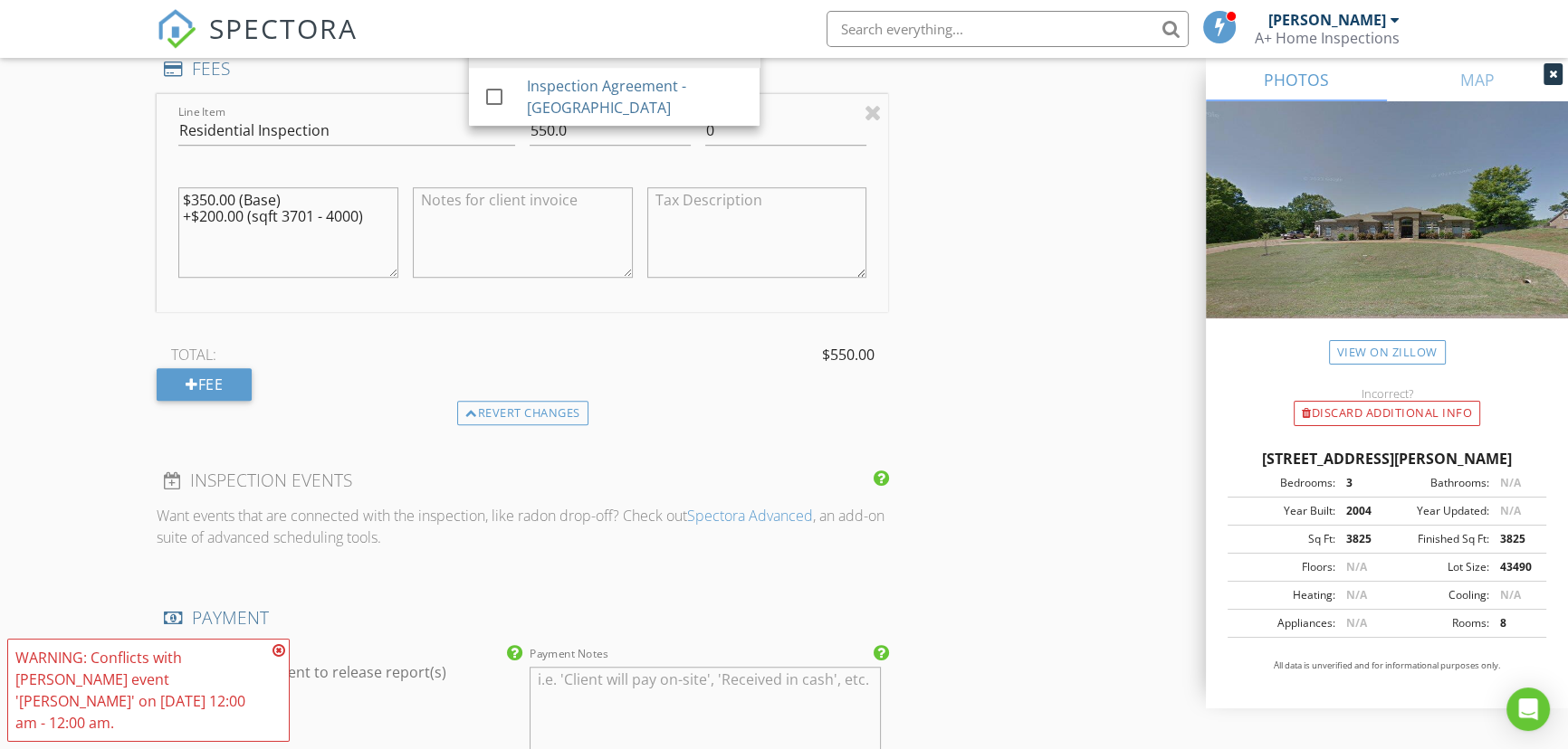
click at [348, 332] on div "Line Item Residential Inspection Pretax Amount ($) 550.0 Tax ($) 0 $350.00 (Bas…" at bounding box center [522, 248] width 732 height 307
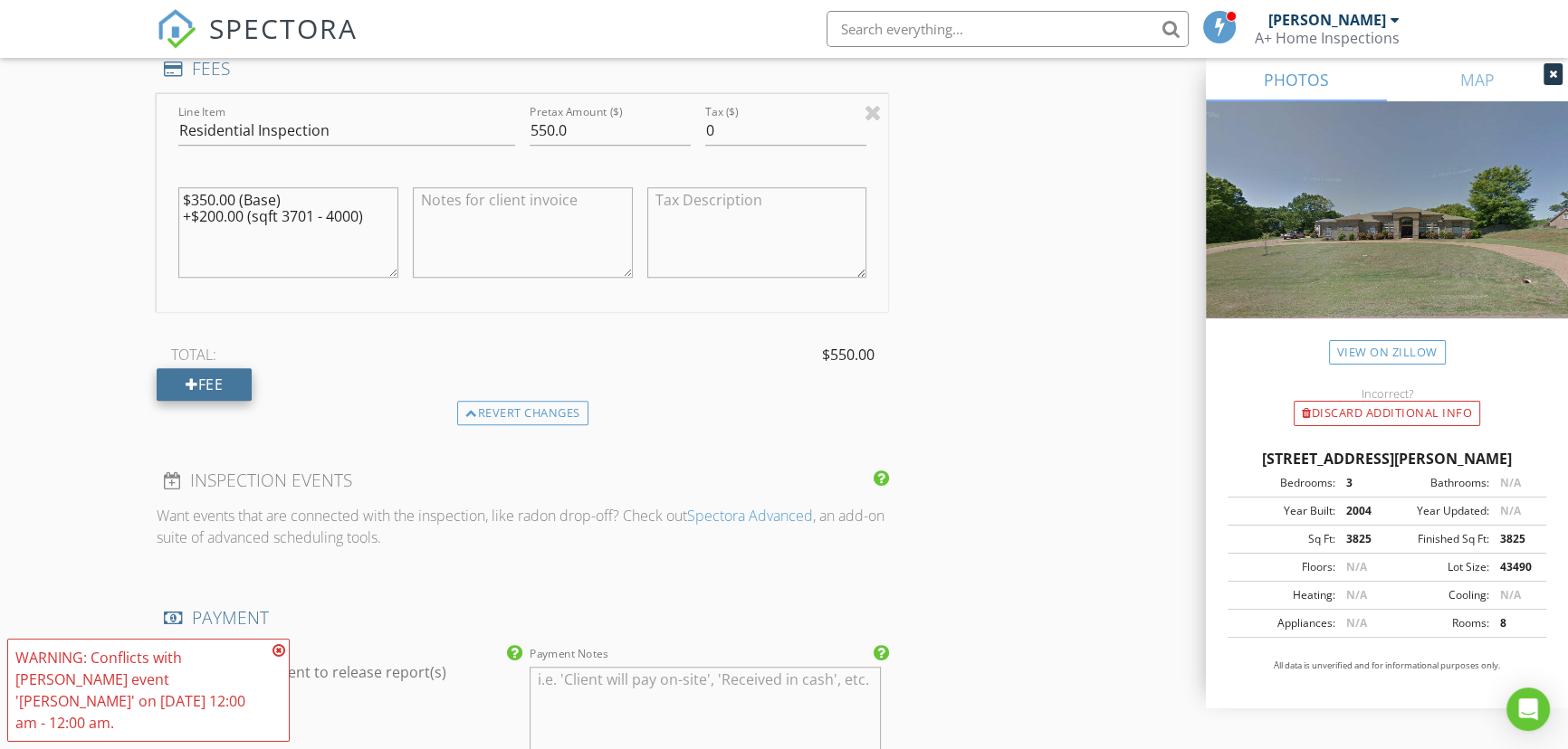
click at [235, 381] on div "Fee" at bounding box center [203, 384] width 95 height 32
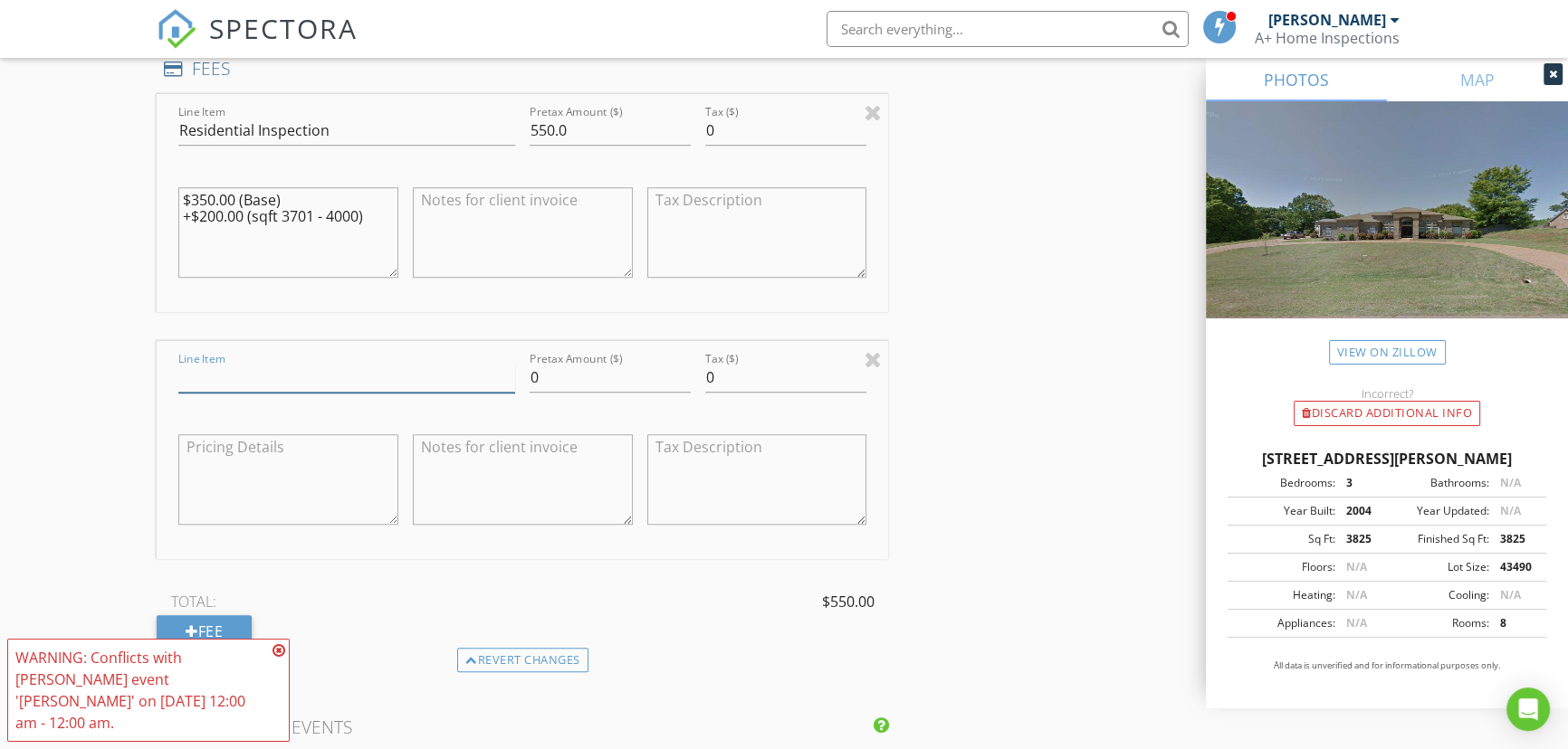
click at [224, 379] on input "Line Item" at bounding box center [346, 378] width 336 height 30
type input "Detached Garage and Pergola"
type input "100"
click at [1061, 445] on div "INSPECTOR(S) check_box Shea Veazey PRIMARY Shea Veazey arrow_drop_down check_bo…" at bounding box center [784, 515] width 1255 height 3901
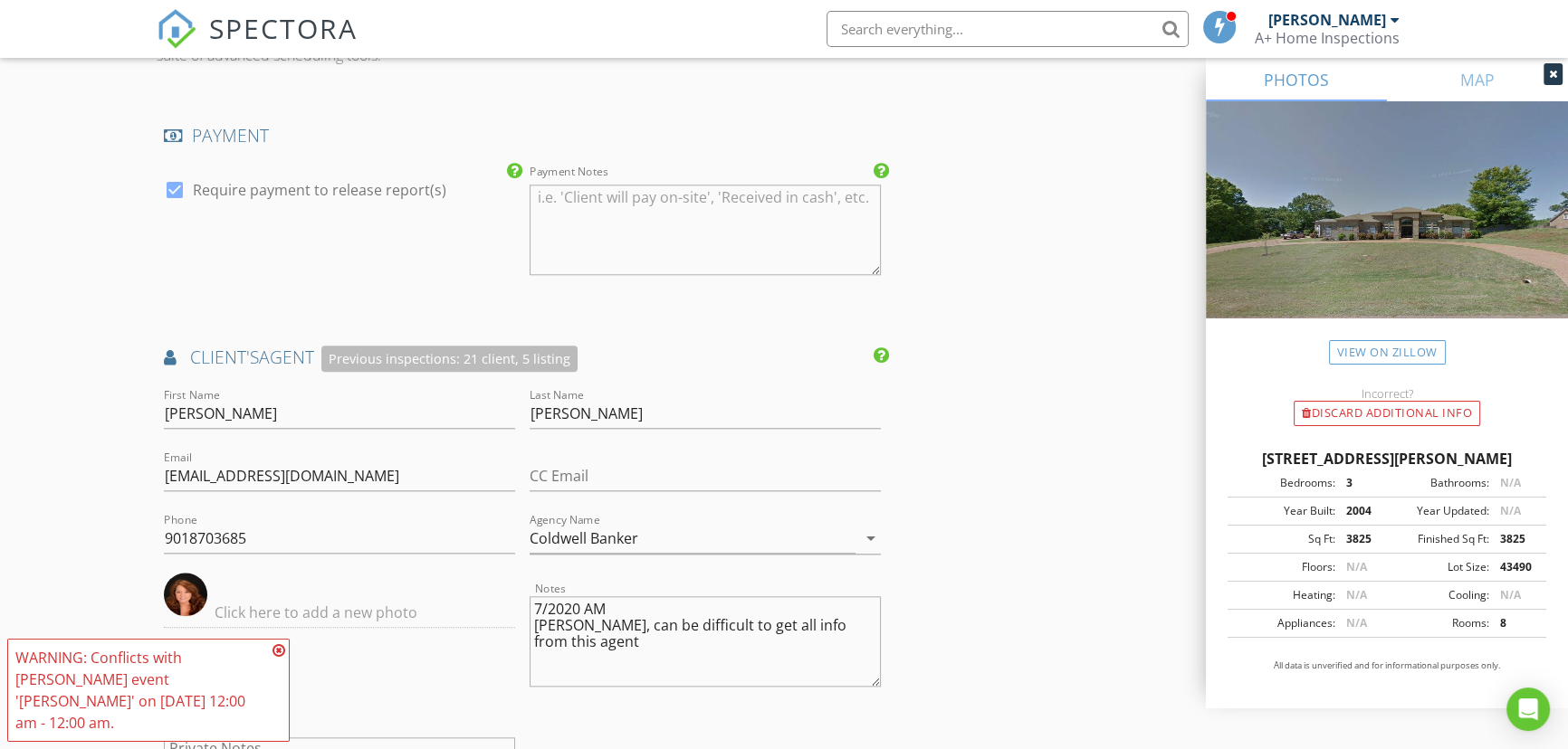
scroll to position [2468, 0]
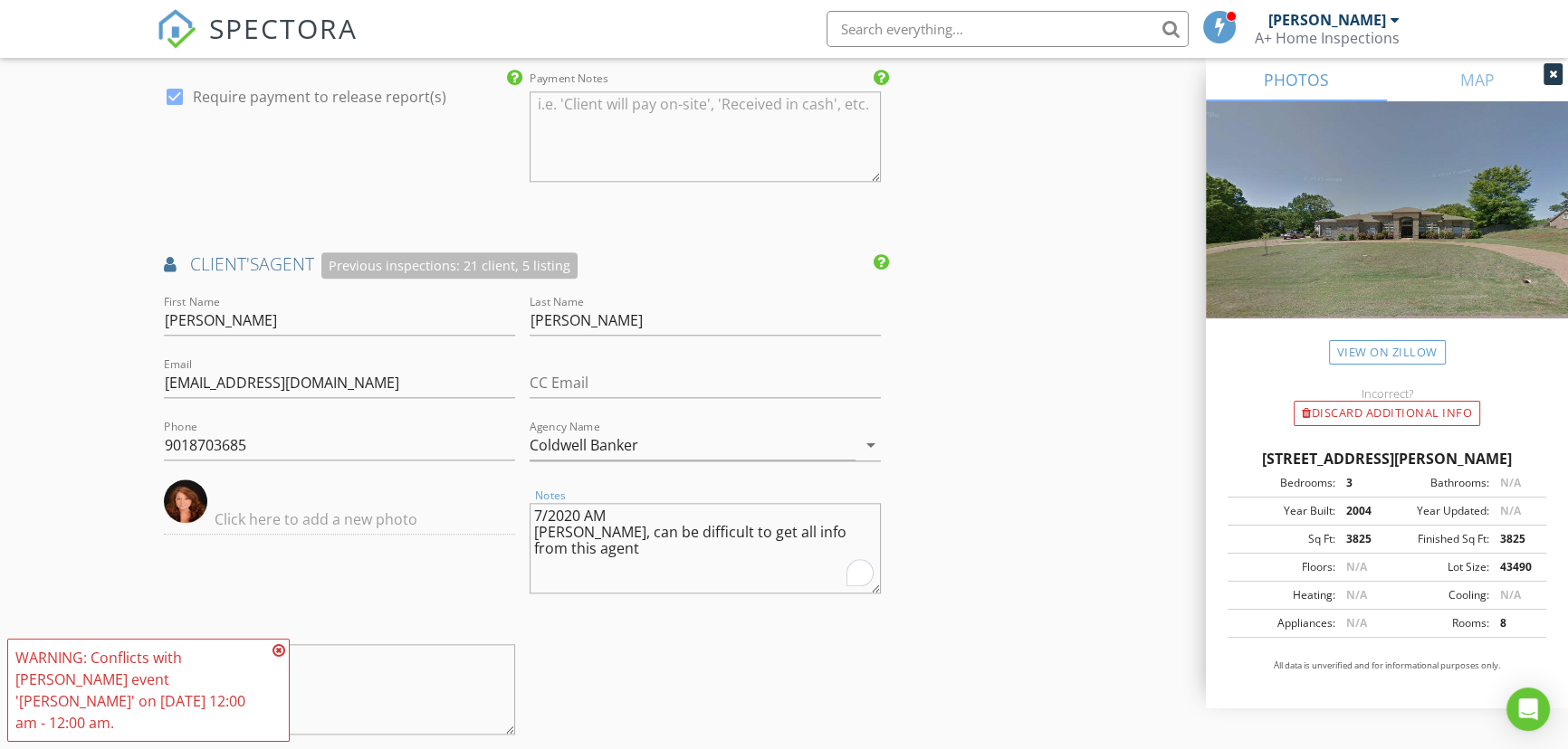
drag, startPoint x: 591, startPoint y: 550, endPoint x: 526, endPoint y: 506, distance: 78.5
click at [526, 506] on div "Notes 7/2020 AM Per Shea, can be difficult to get all info from this agent" at bounding box center [705, 550] width 366 height 141
click at [654, 562] on textarea "7/2020 AM Per Shea, can be difficult to get all info from this agent" at bounding box center [705, 549] width 351 height 91
click at [498, 592] on div at bounding box center [339, 550] width 366 height 141
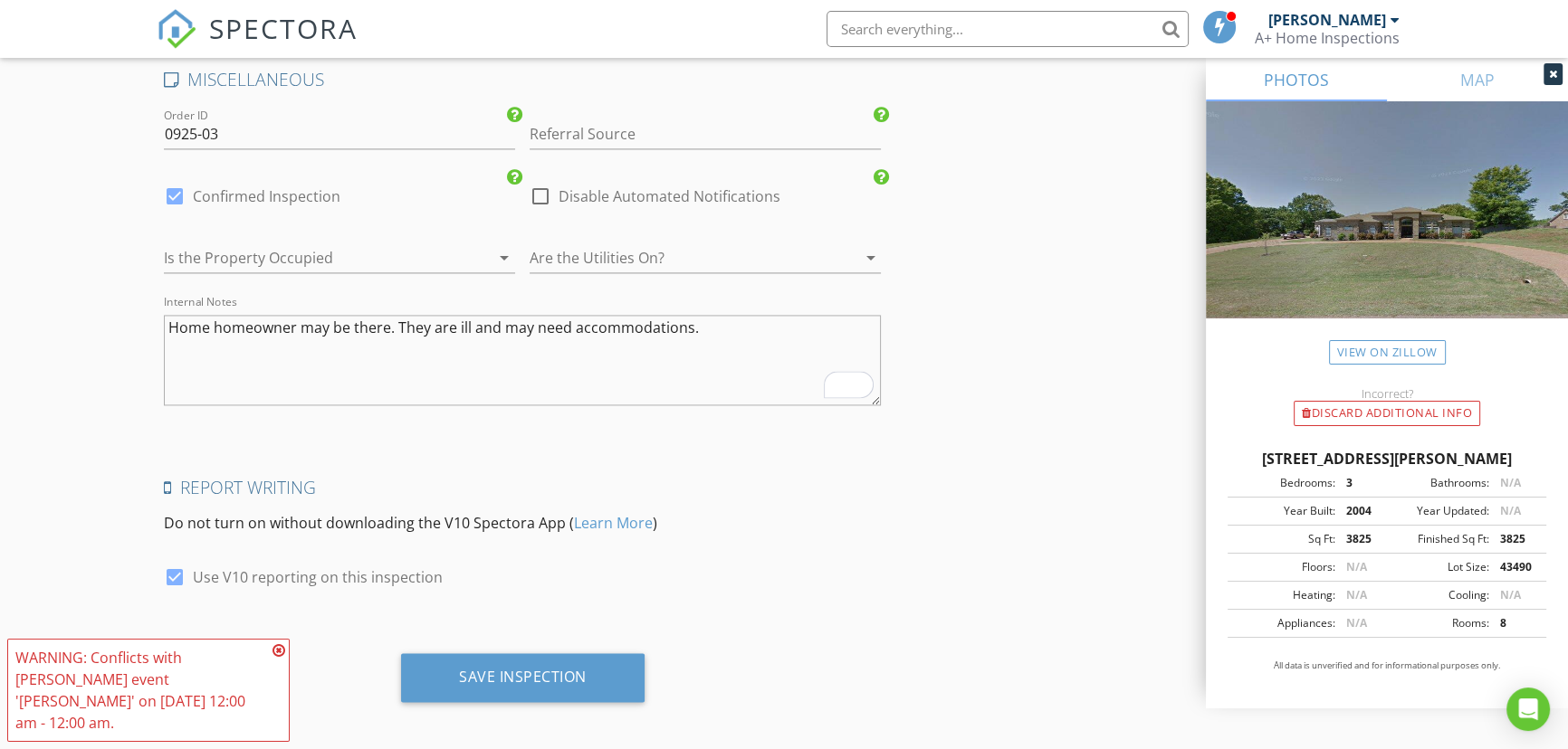
scroll to position [3402, 0]
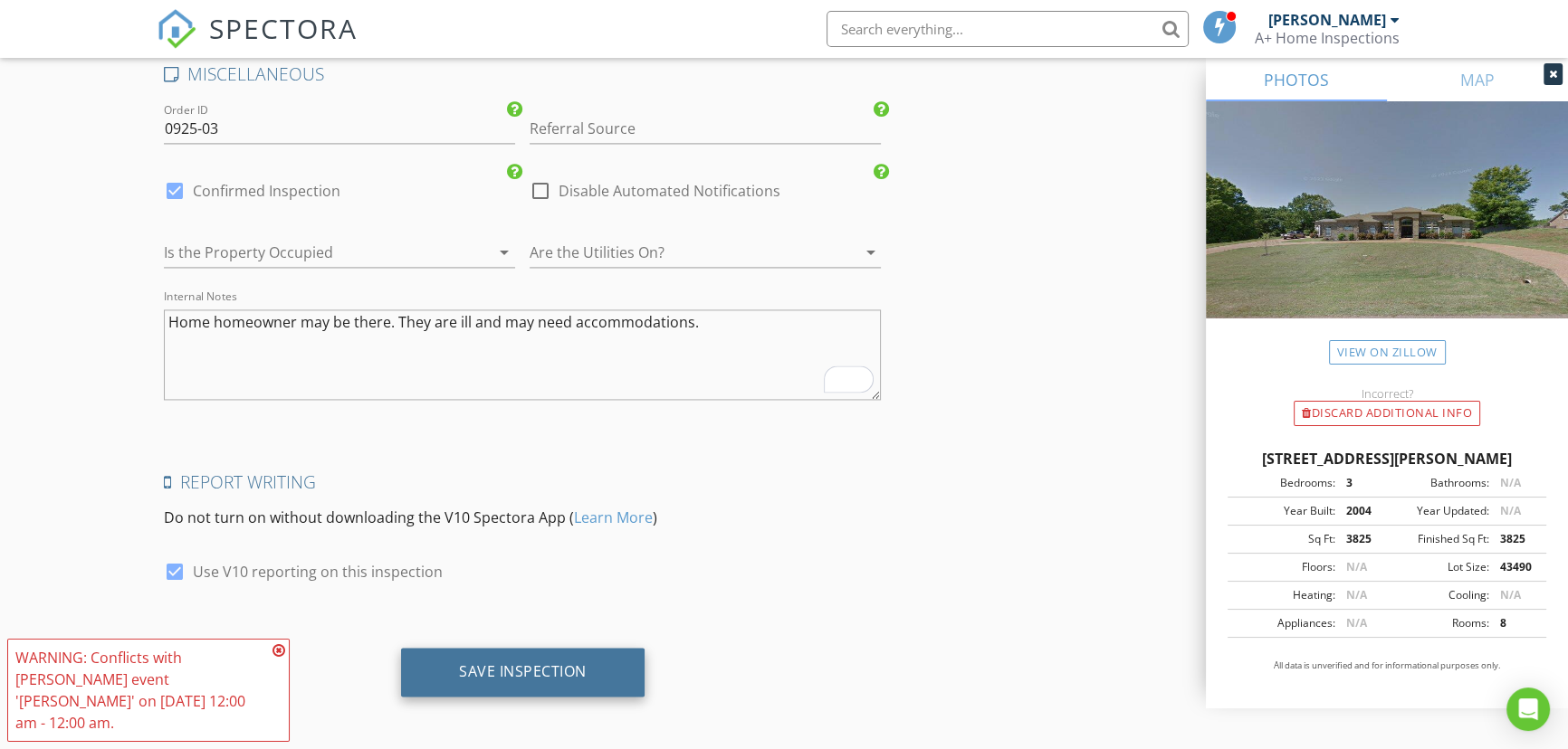
click at [535, 671] on div "Save Inspection" at bounding box center [523, 671] width 128 height 18
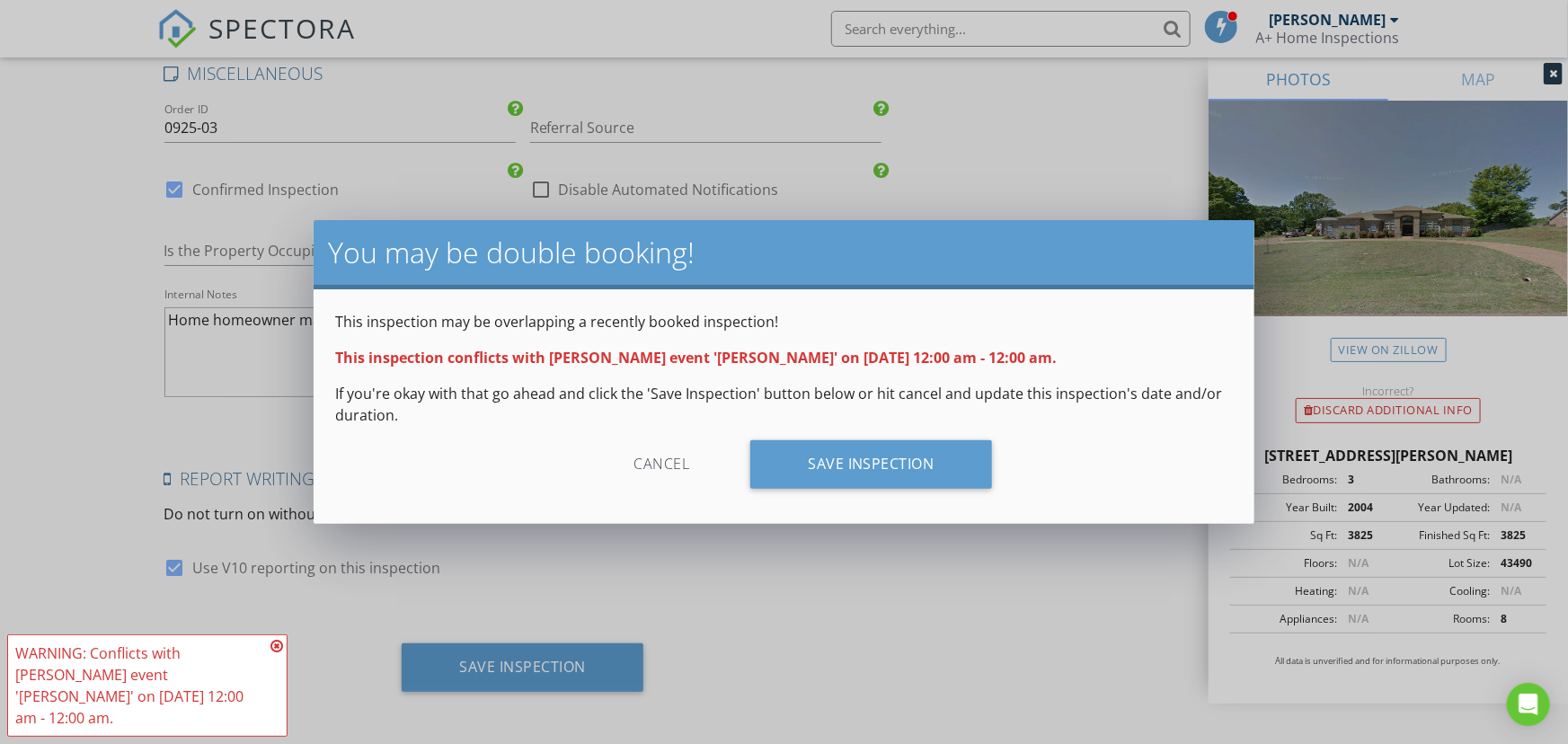
click at [649, 471] on div "Cancel" at bounding box center [661, 464] width 171 height 49
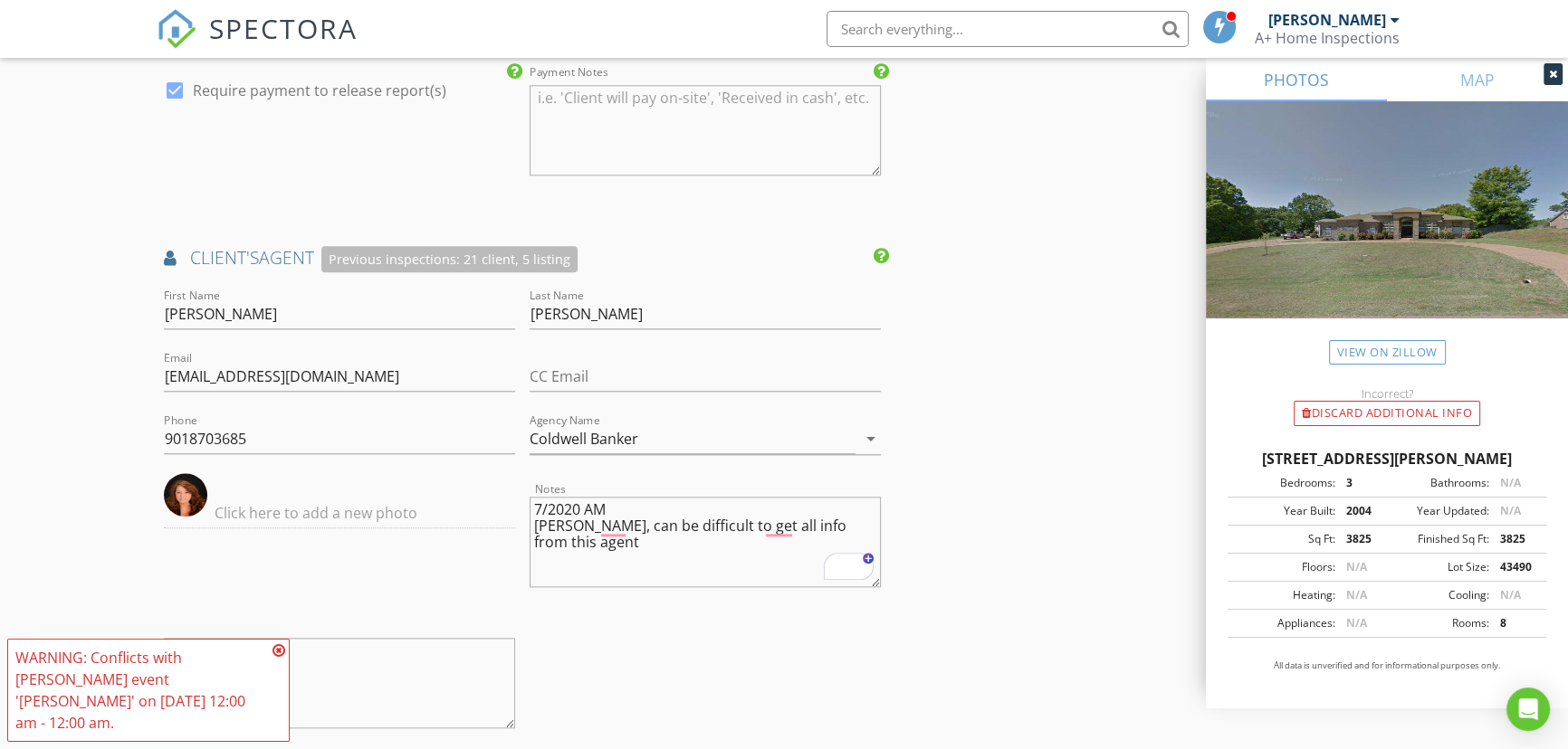
scroll to position [2468, 0]
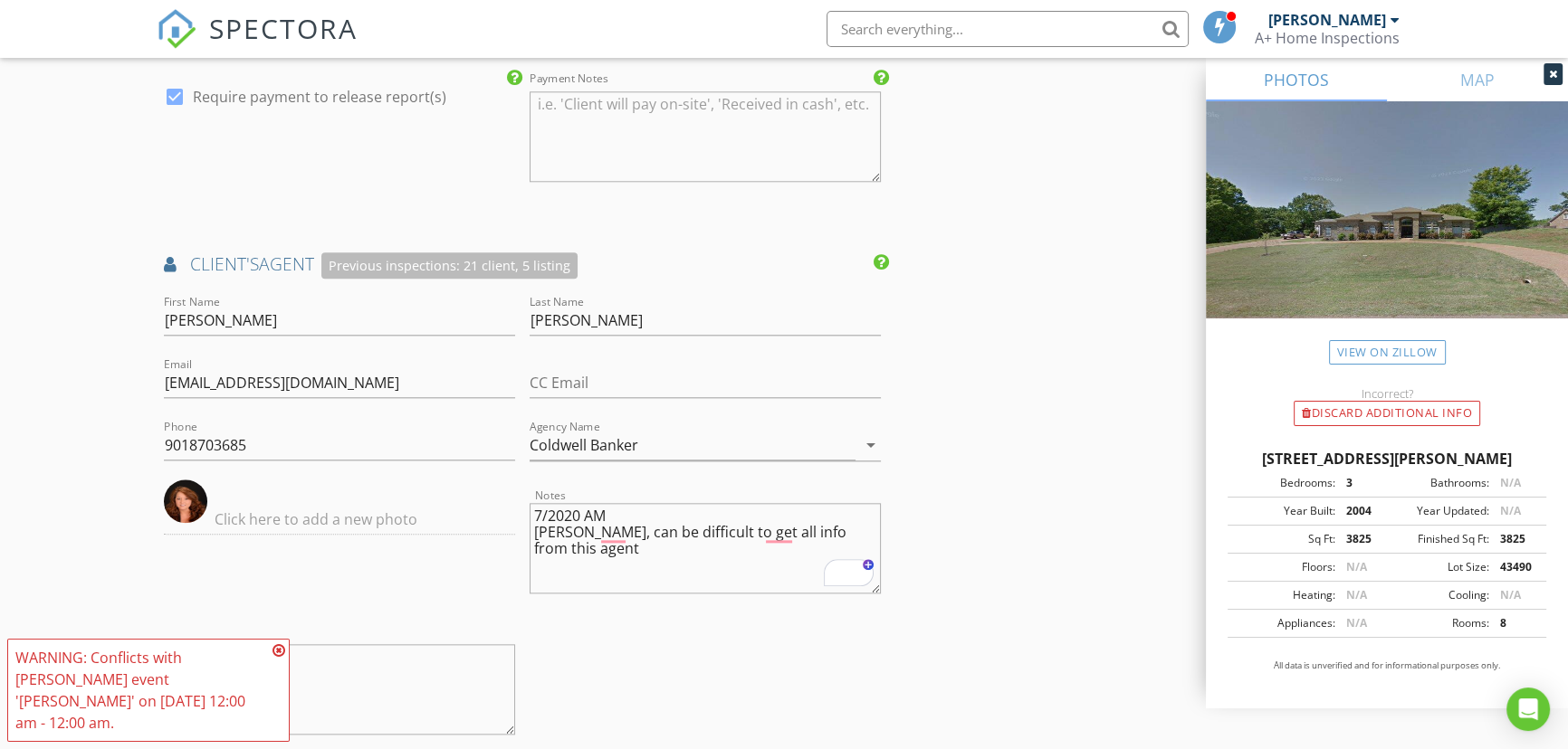
type textarea "7/2020 AM Per Shea, can be difficult to get all info from this agent"
drag, startPoint x: 585, startPoint y: 552, endPoint x: 505, endPoint y: 505, distance: 92.8
click at [505, 505] on div "First Name Nannette Last Name DeShazo Email nannettedeshazo@gmail.com CC Email …" at bounding box center [522, 526] width 732 height 470
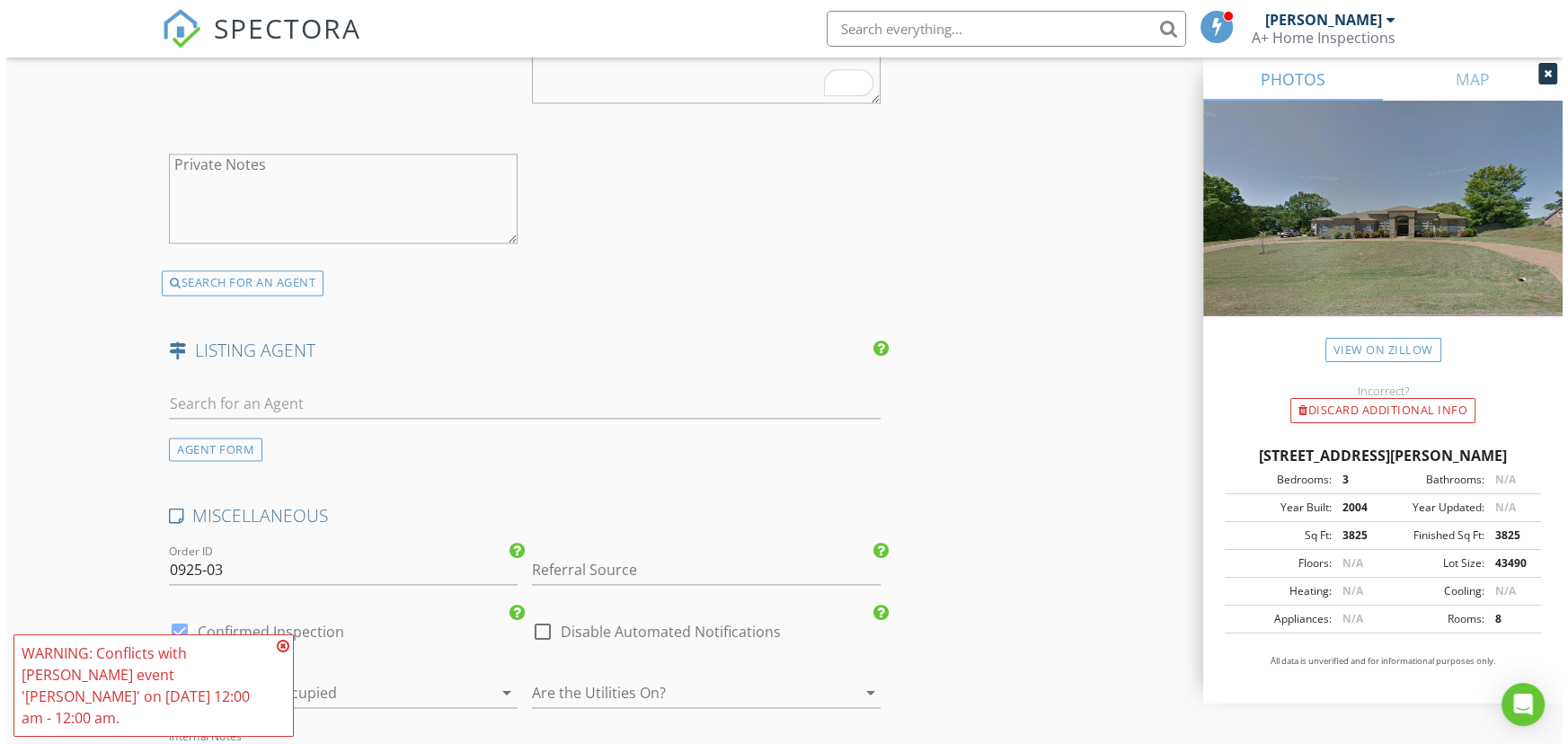
scroll to position [3380, 0]
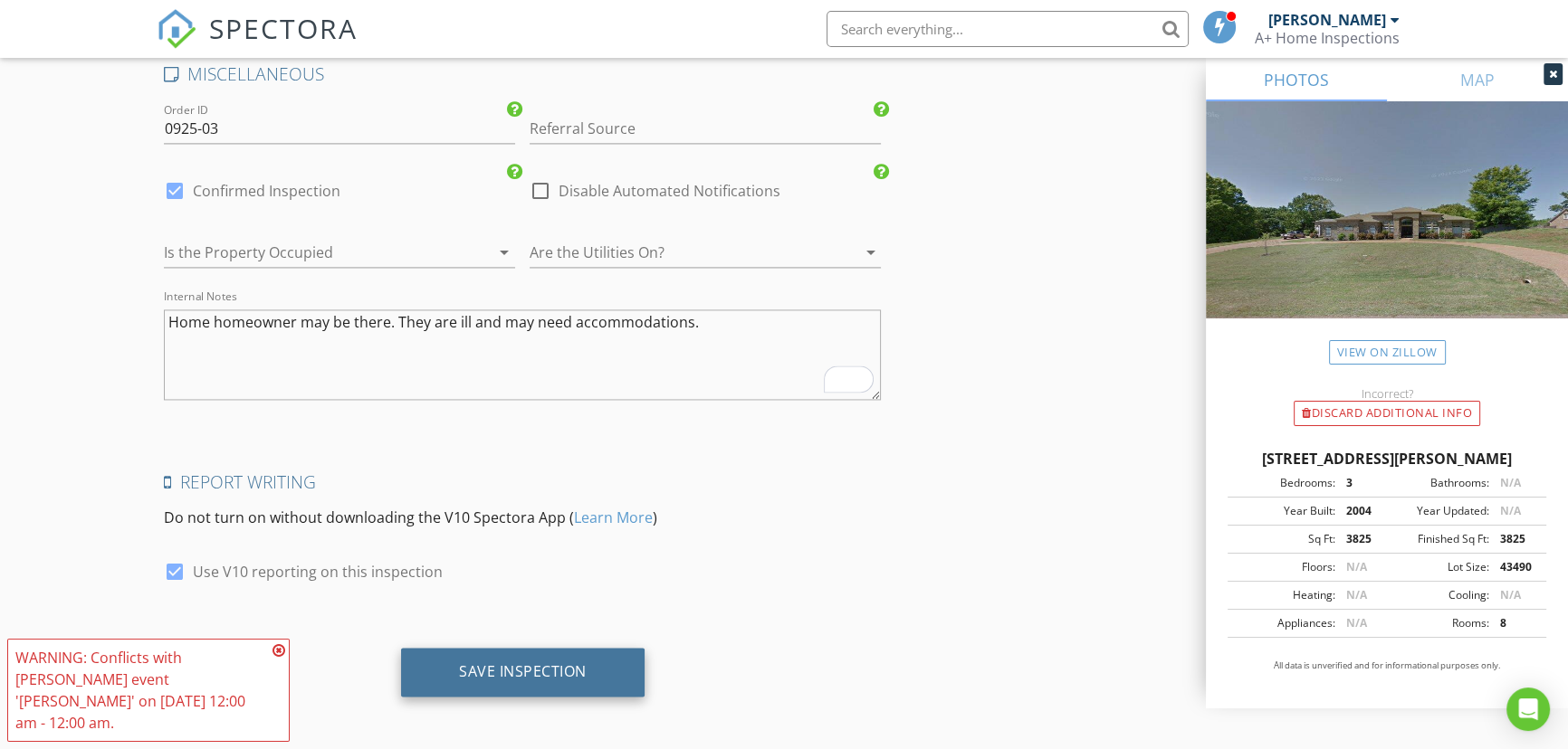
click at [499, 673] on div "Save Inspection" at bounding box center [523, 671] width 128 height 18
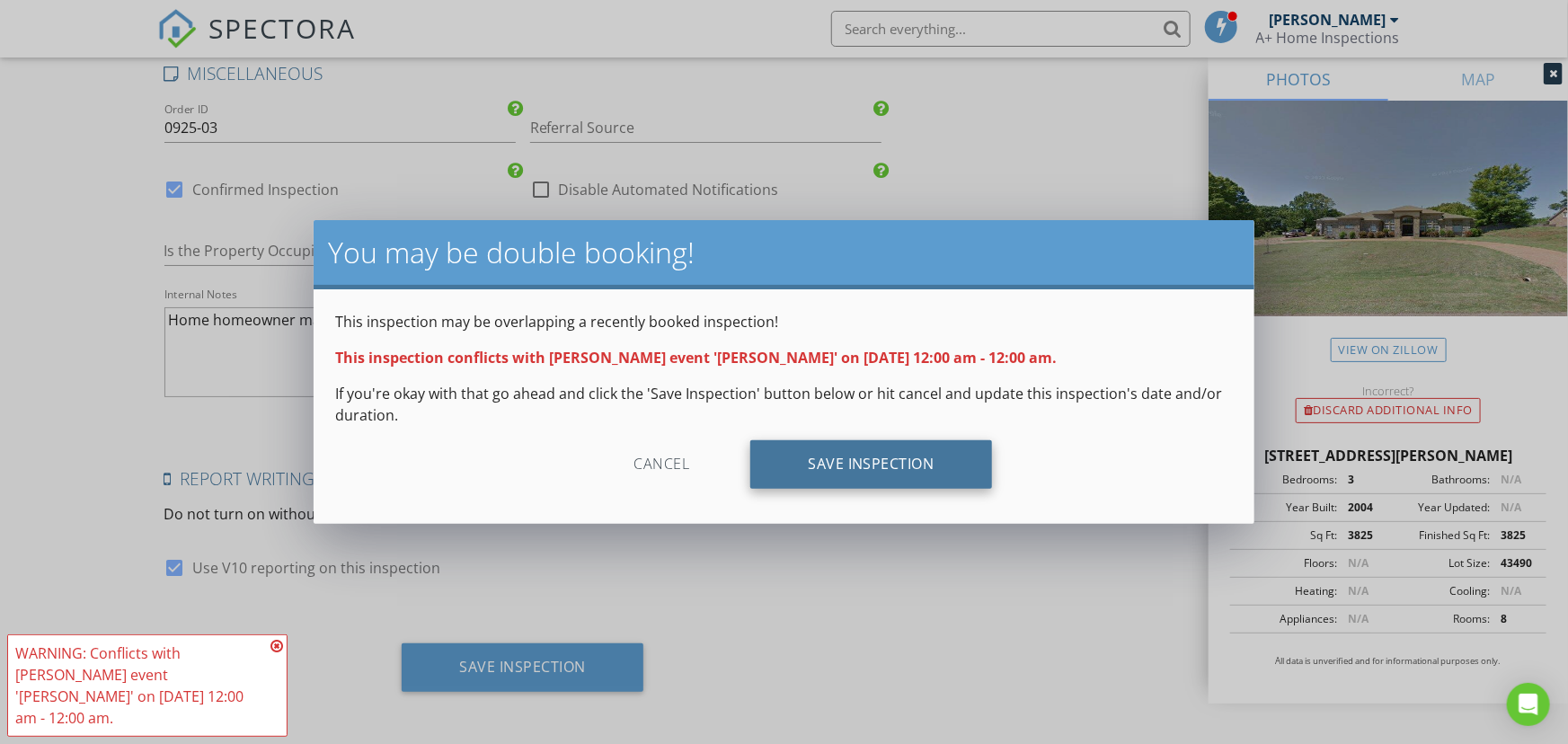
click at [889, 471] on div "Save Inspection" at bounding box center [871, 464] width 242 height 49
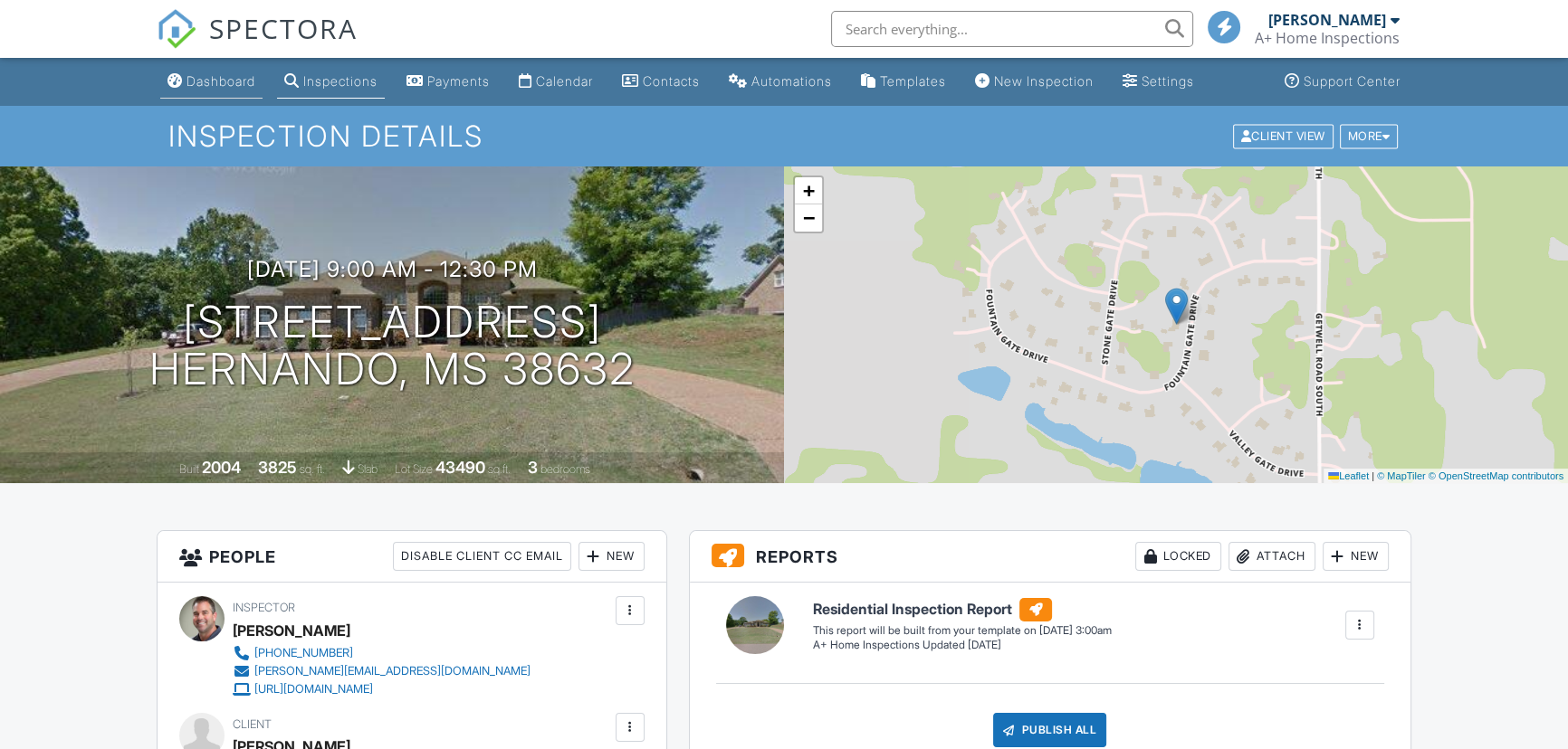
click at [224, 84] on div "Dashboard" at bounding box center [221, 80] width 68 height 16
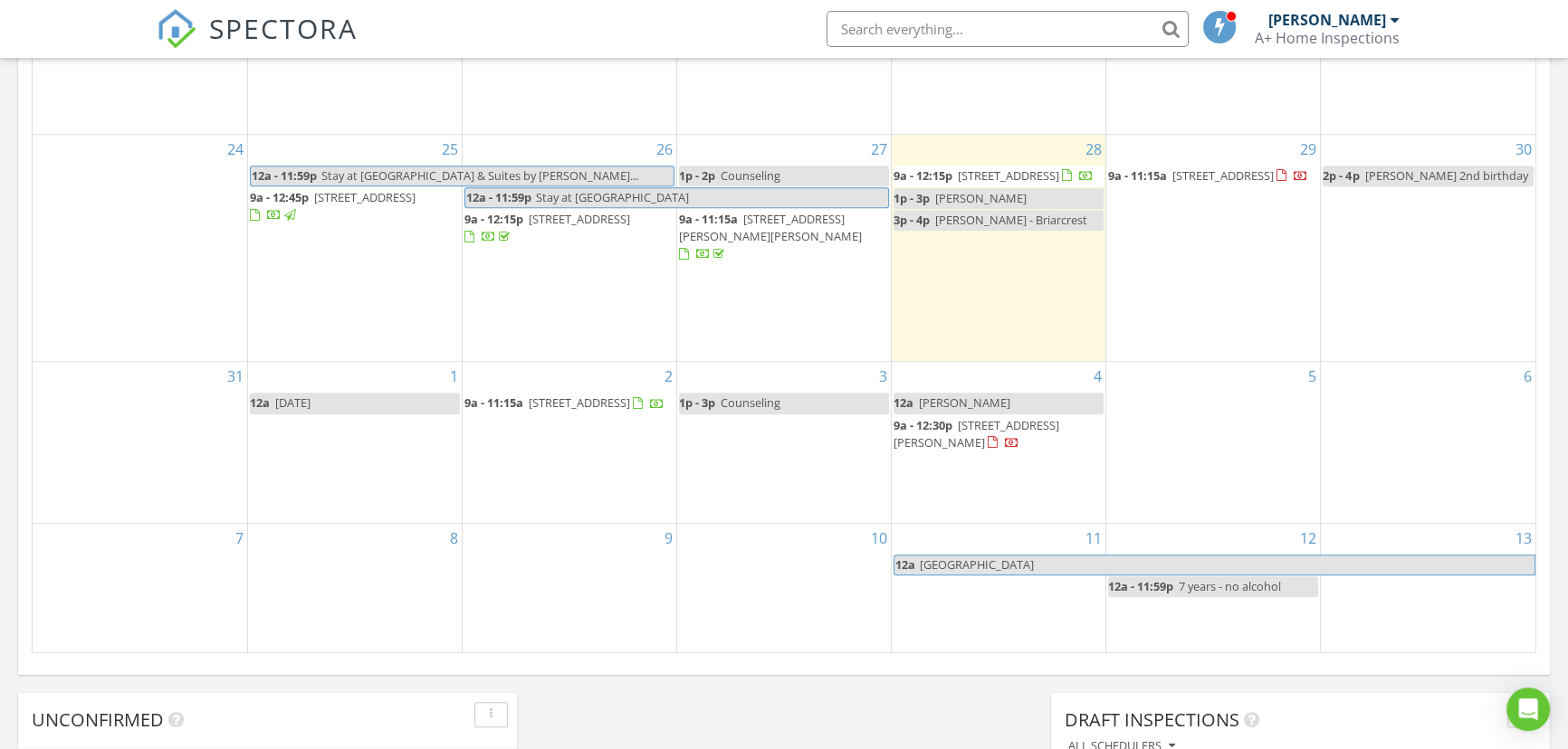
scroll to position [1151, 0]
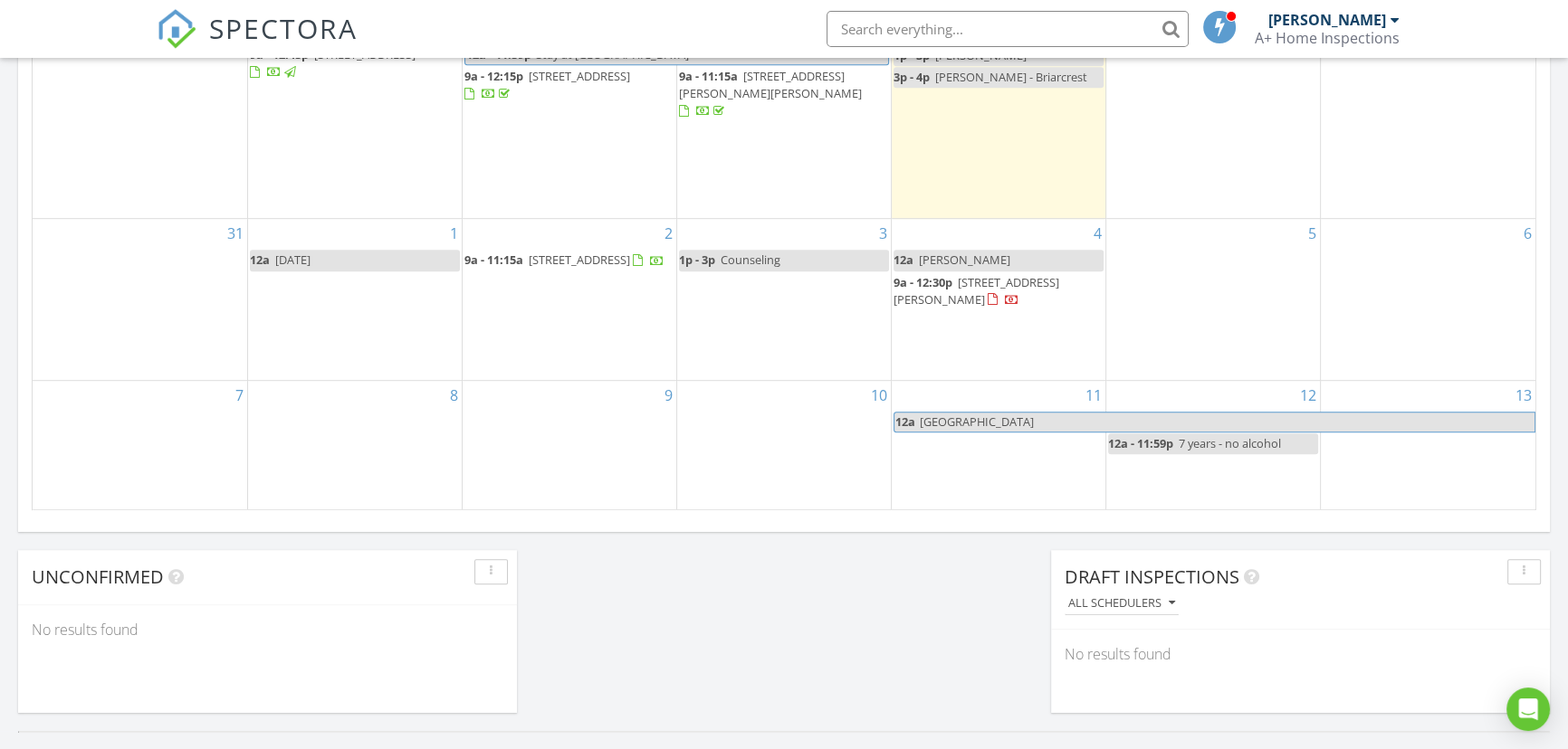
click at [987, 251] on span "[PERSON_NAME]" at bounding box center [964, 260] width 91 height 17
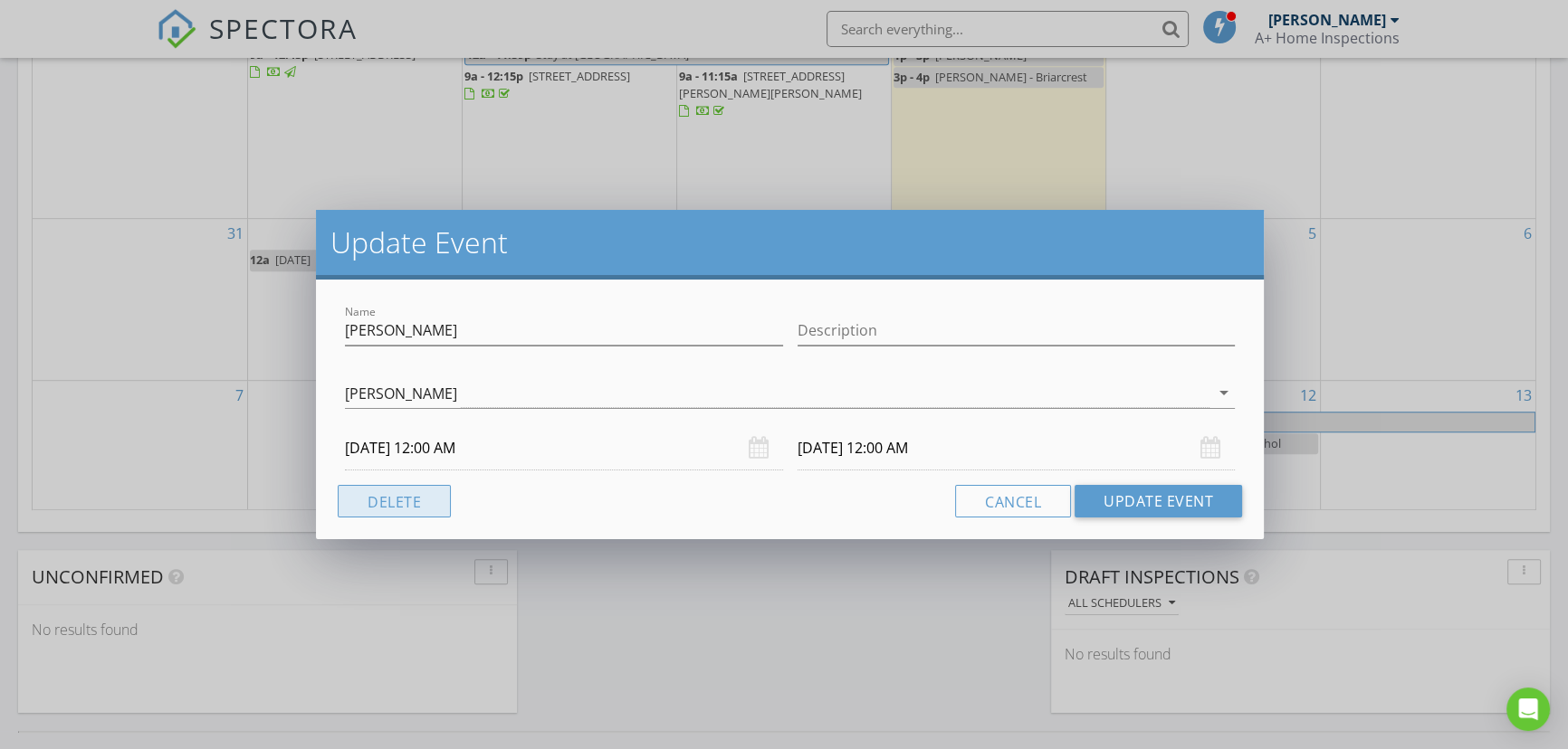
click at [379, 489] on button "Delete" at bounding box center [394, 501] width 113 height 32
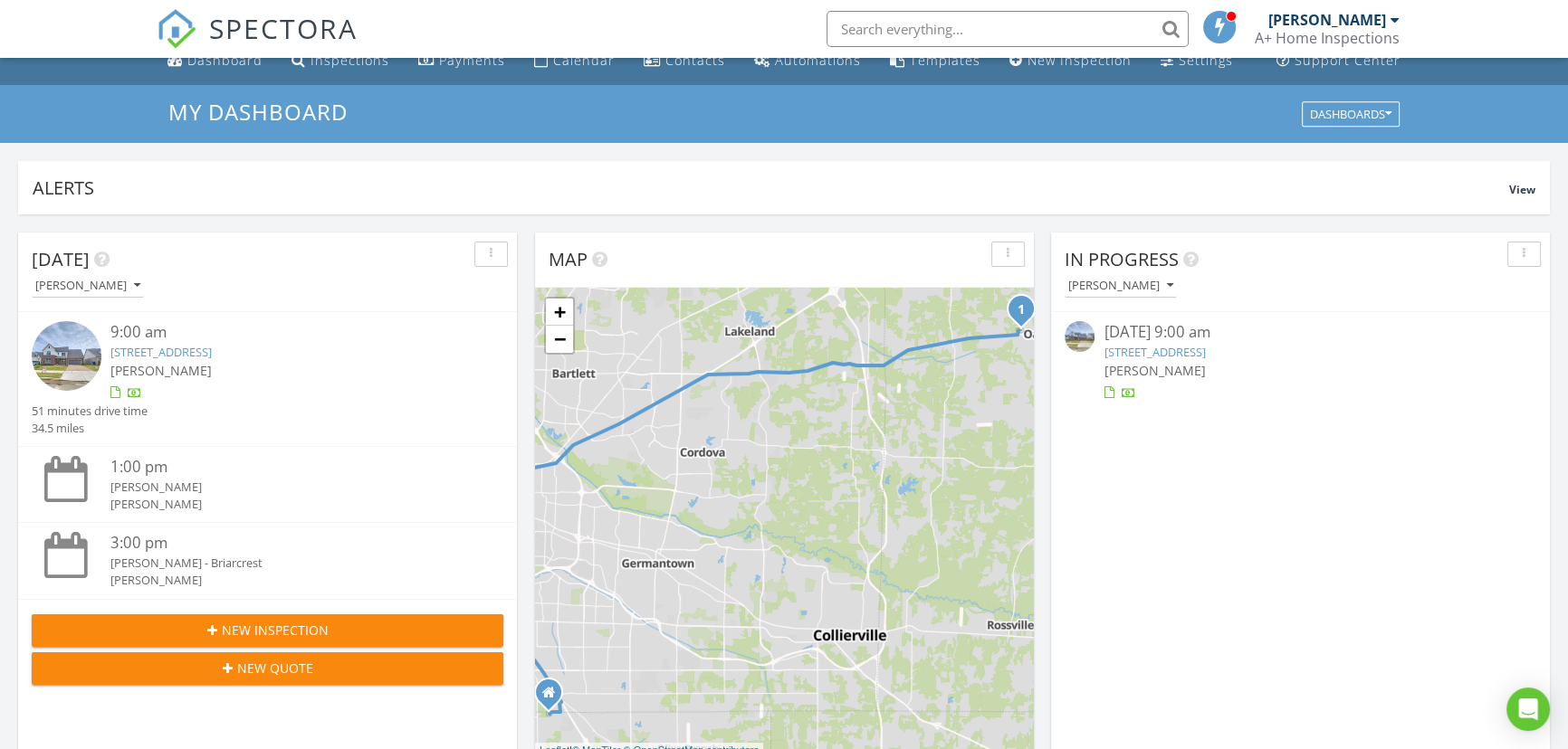
scroll to position [0, 0]
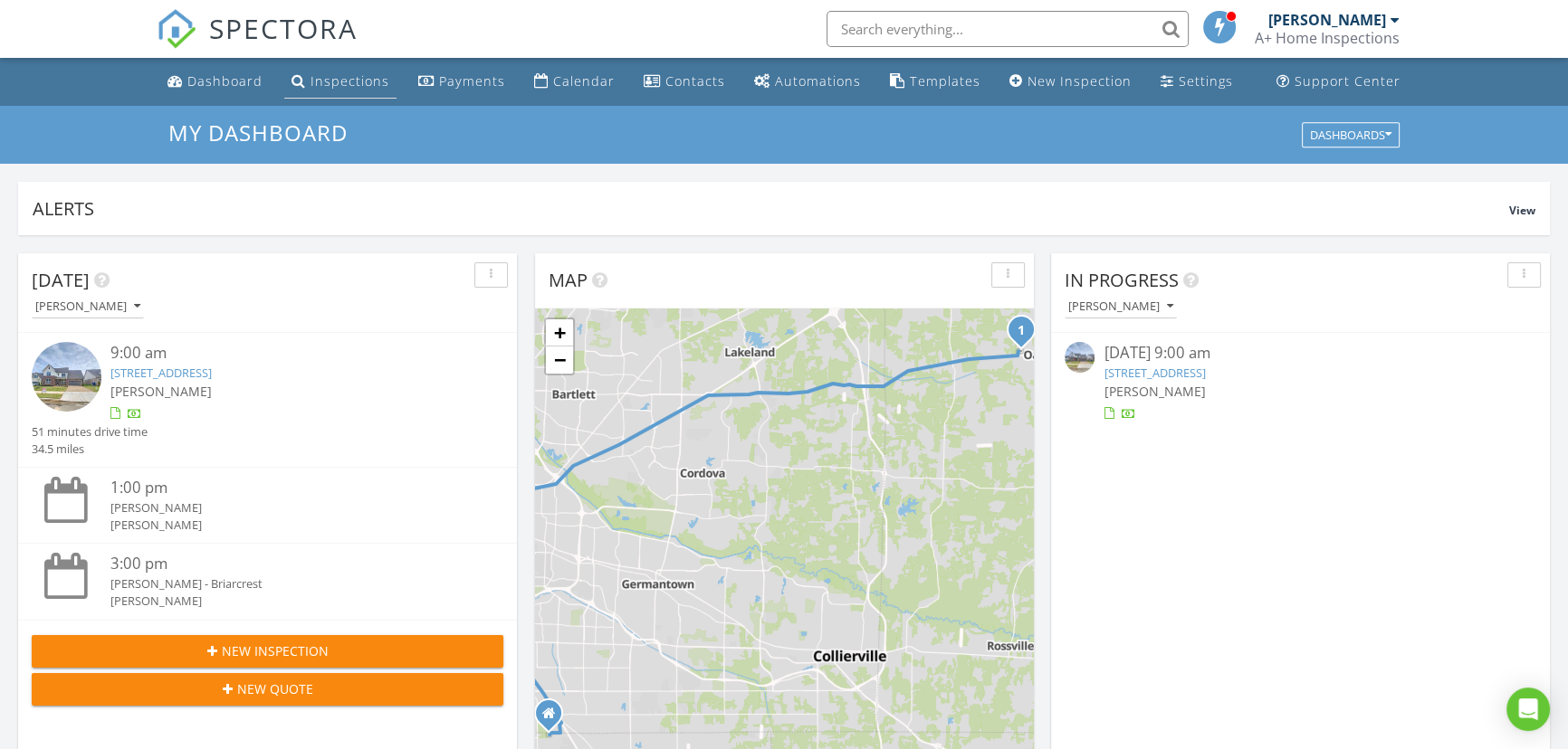
click at [319, 87] on div "Inspections" at bounding box center [349, 80] width 79 height 18
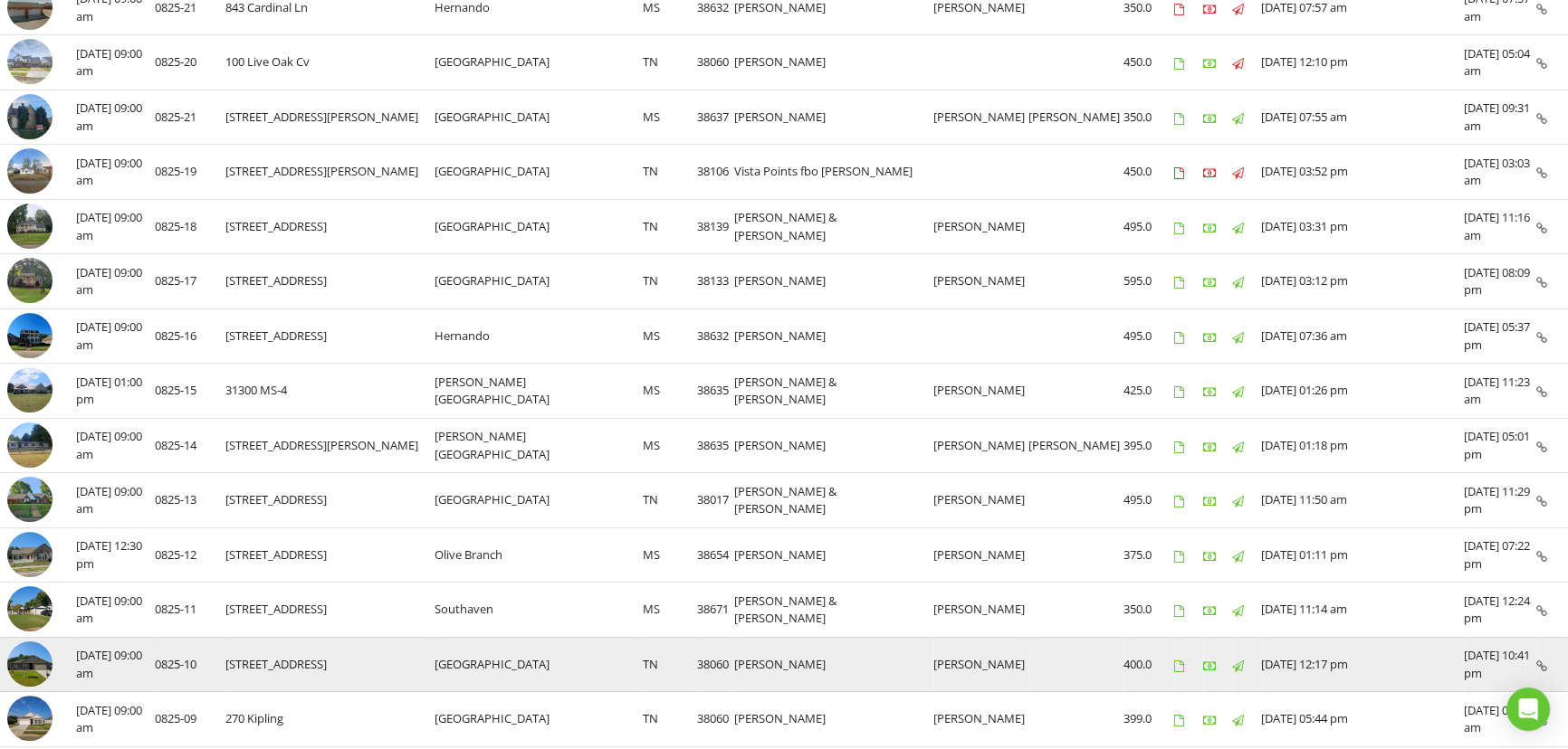
scroll to position [411, 0]
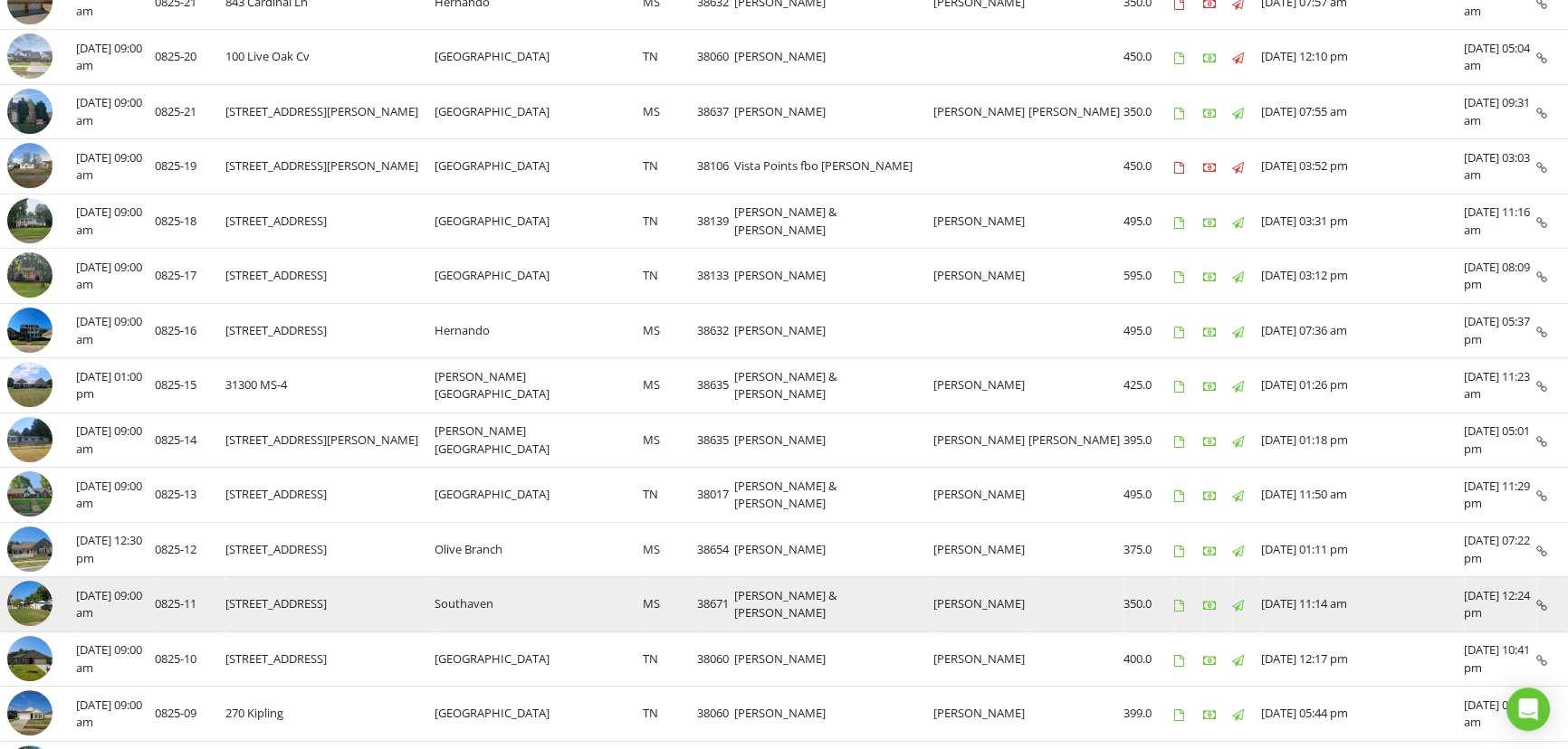
click at [44, 598] on img at bounding box center [30, 603] width 45 height 45
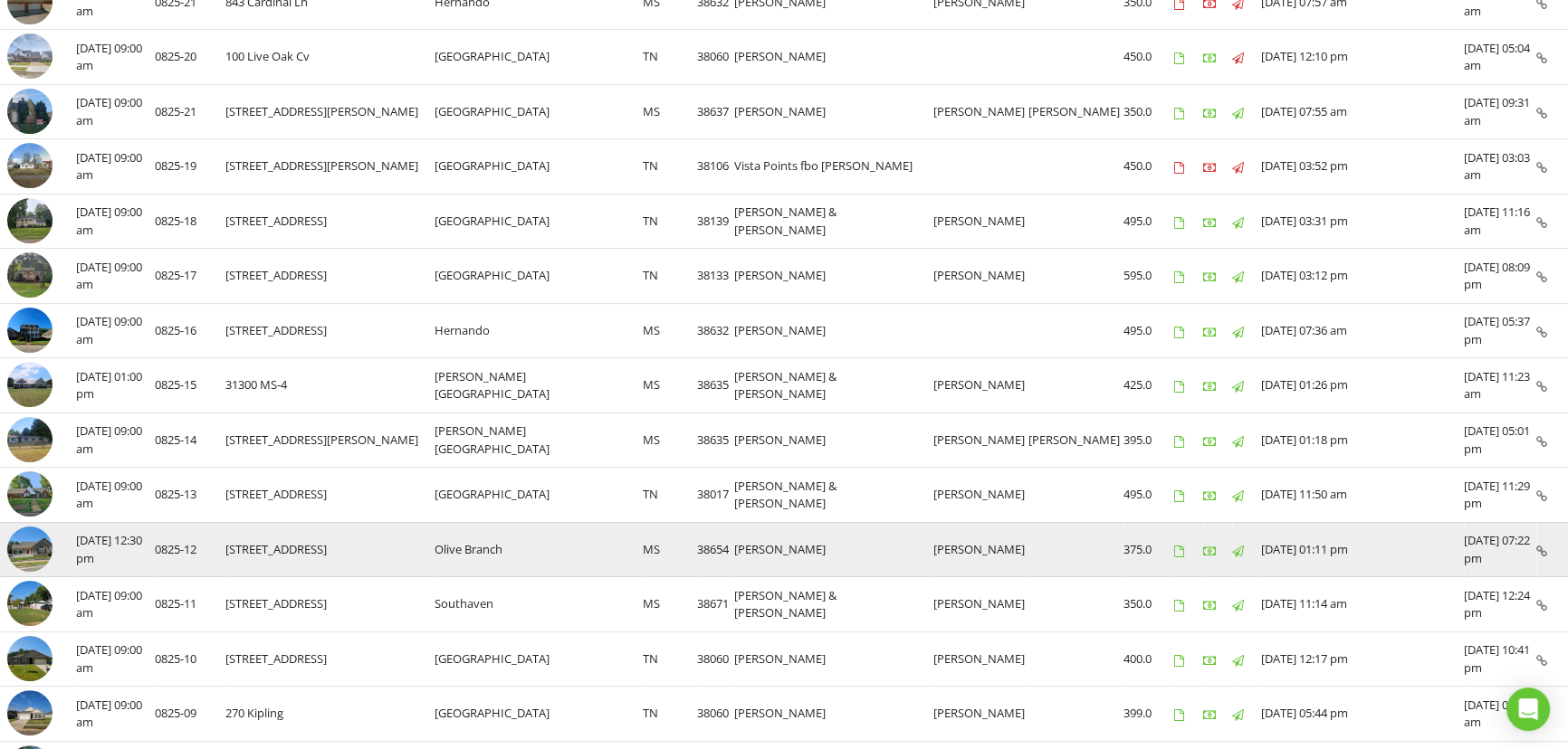
click at [36, 532] on img at bounding box center [30, 549] width 45 height 45
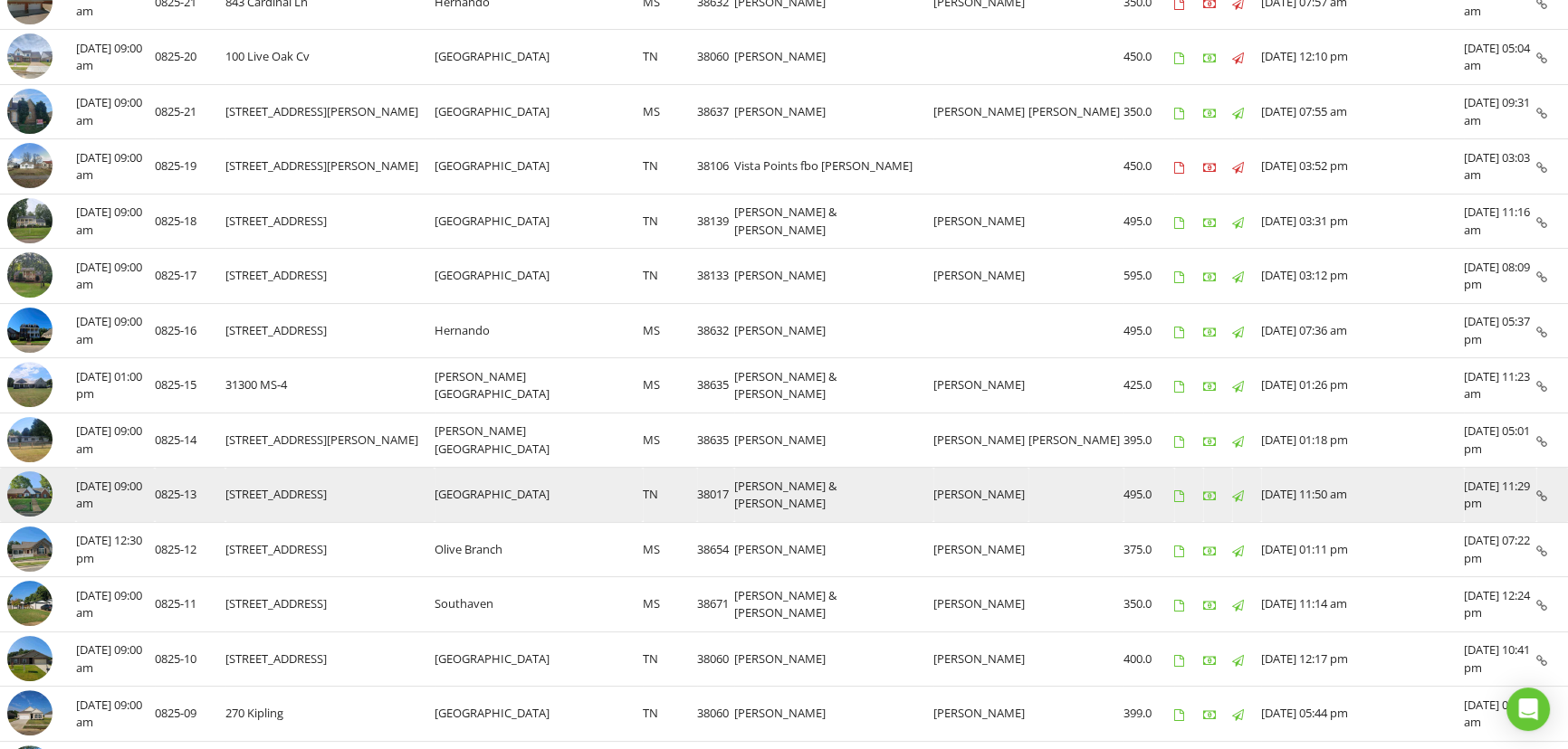
click at [20, 490] on img at bounding box center [30, 493] width 45 height 45
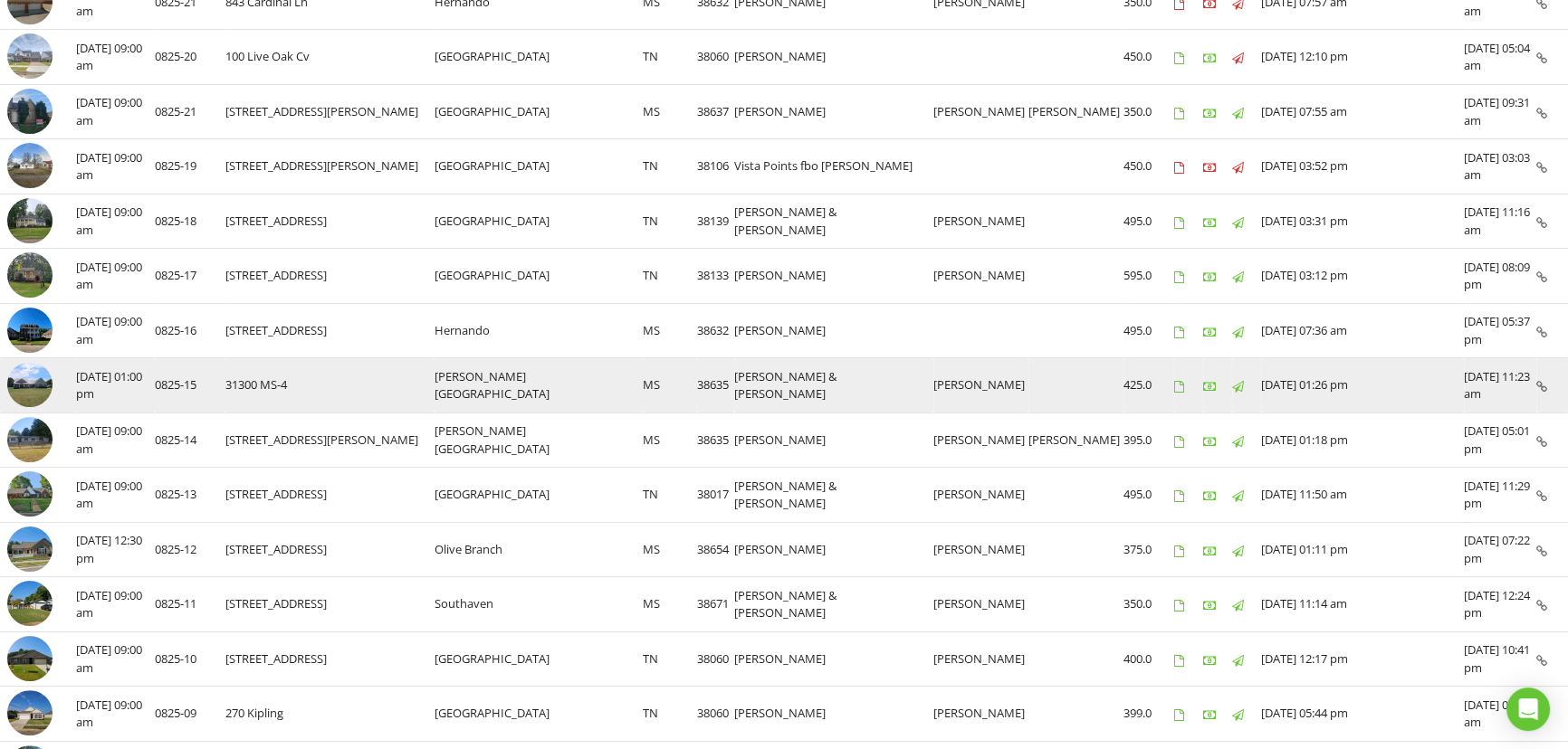
click at [26, 372] on img at bounding box center [30, 384] width 45 height 45
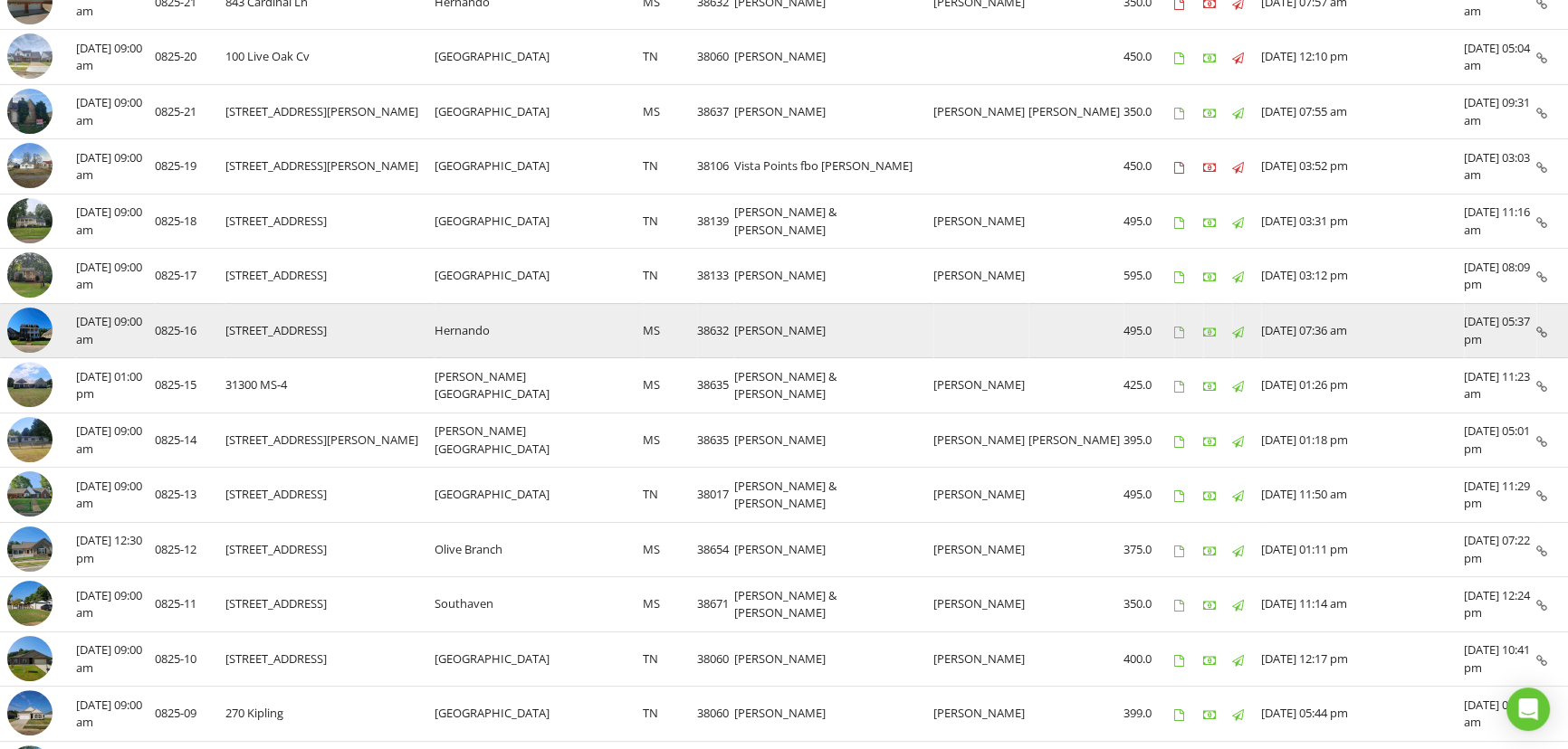
click at [40, 326] on img at bounding box center [30, 330] width 45 height 45
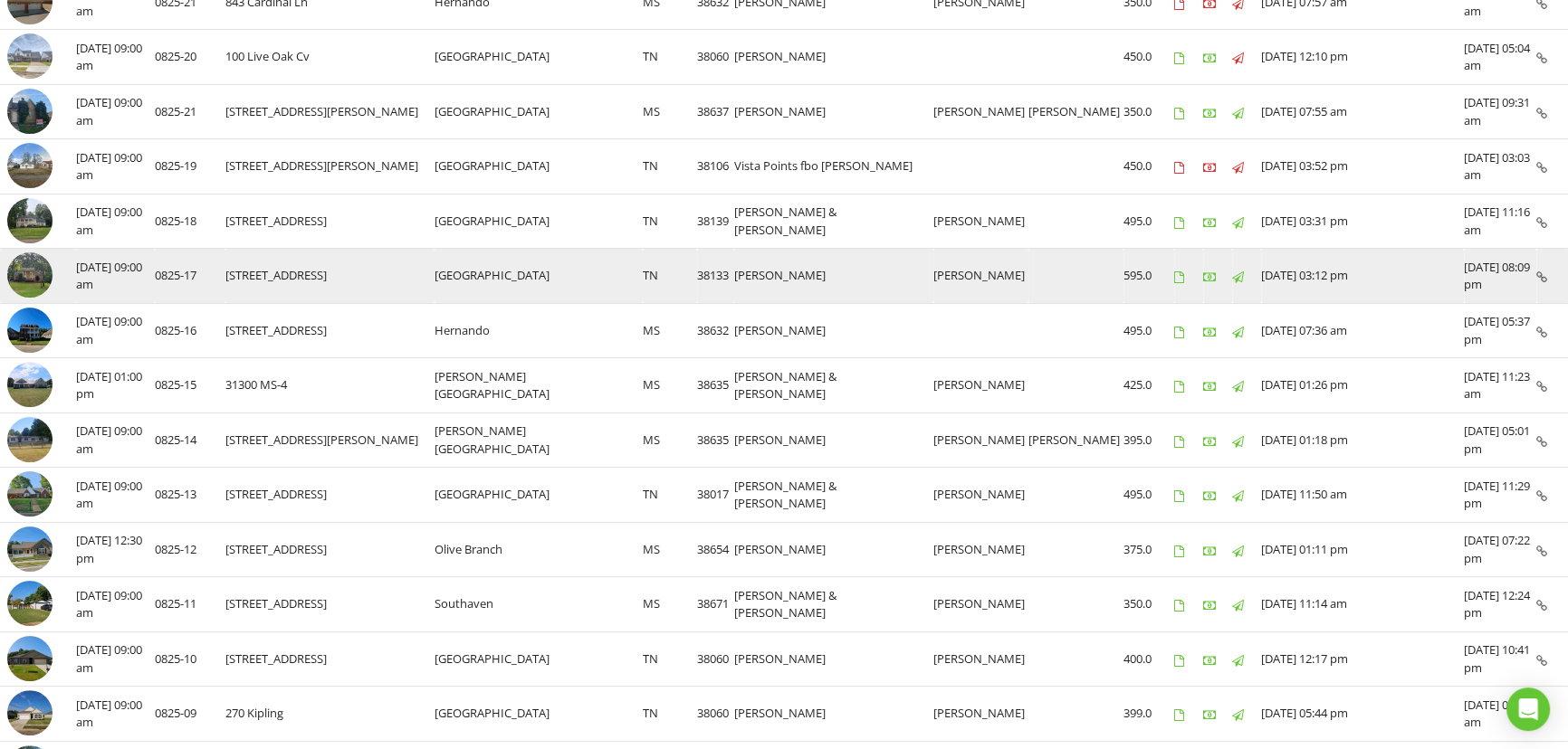
click at [23, 267] on img at bounding box center [30, 274] width 45 height 45
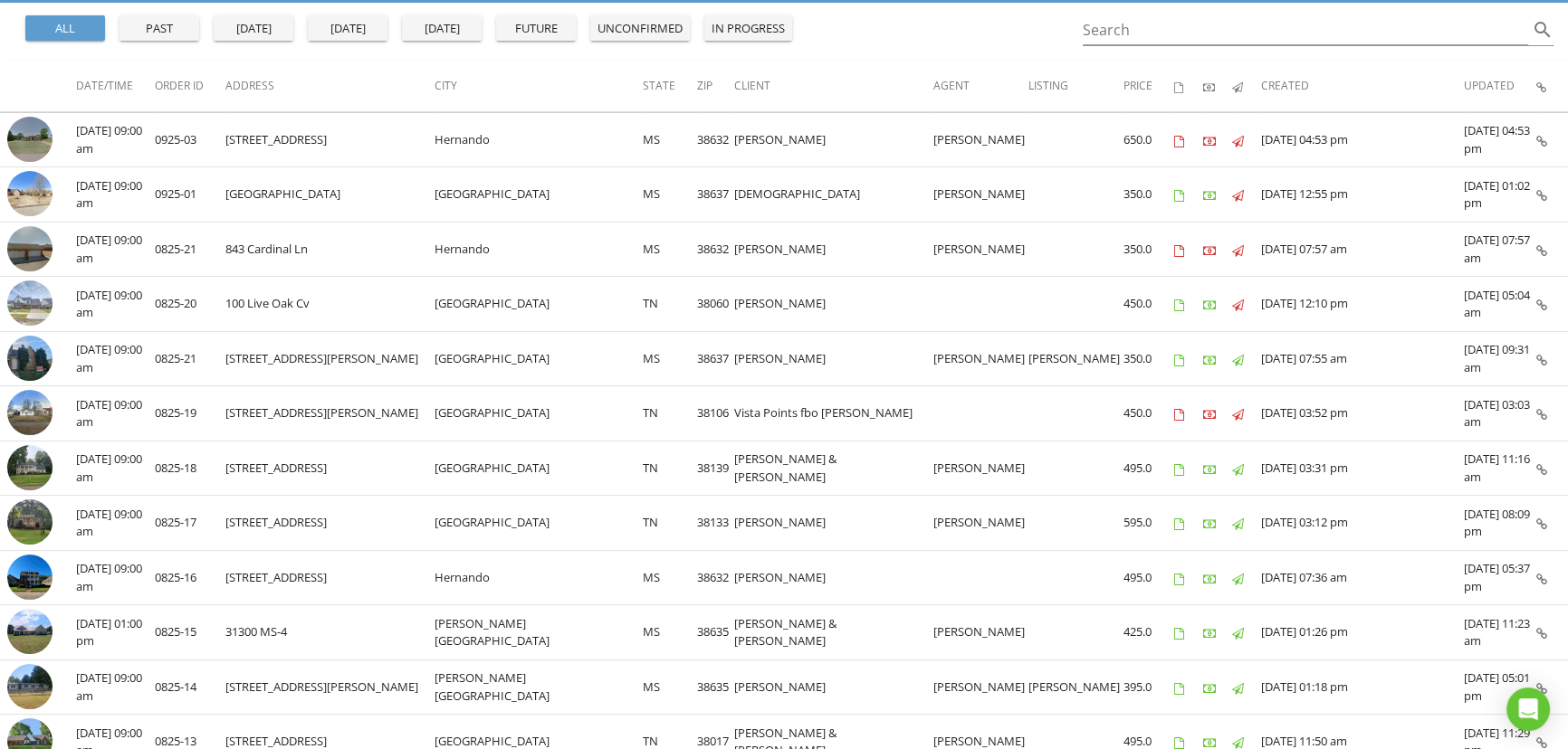
scroll to position [0, 0]
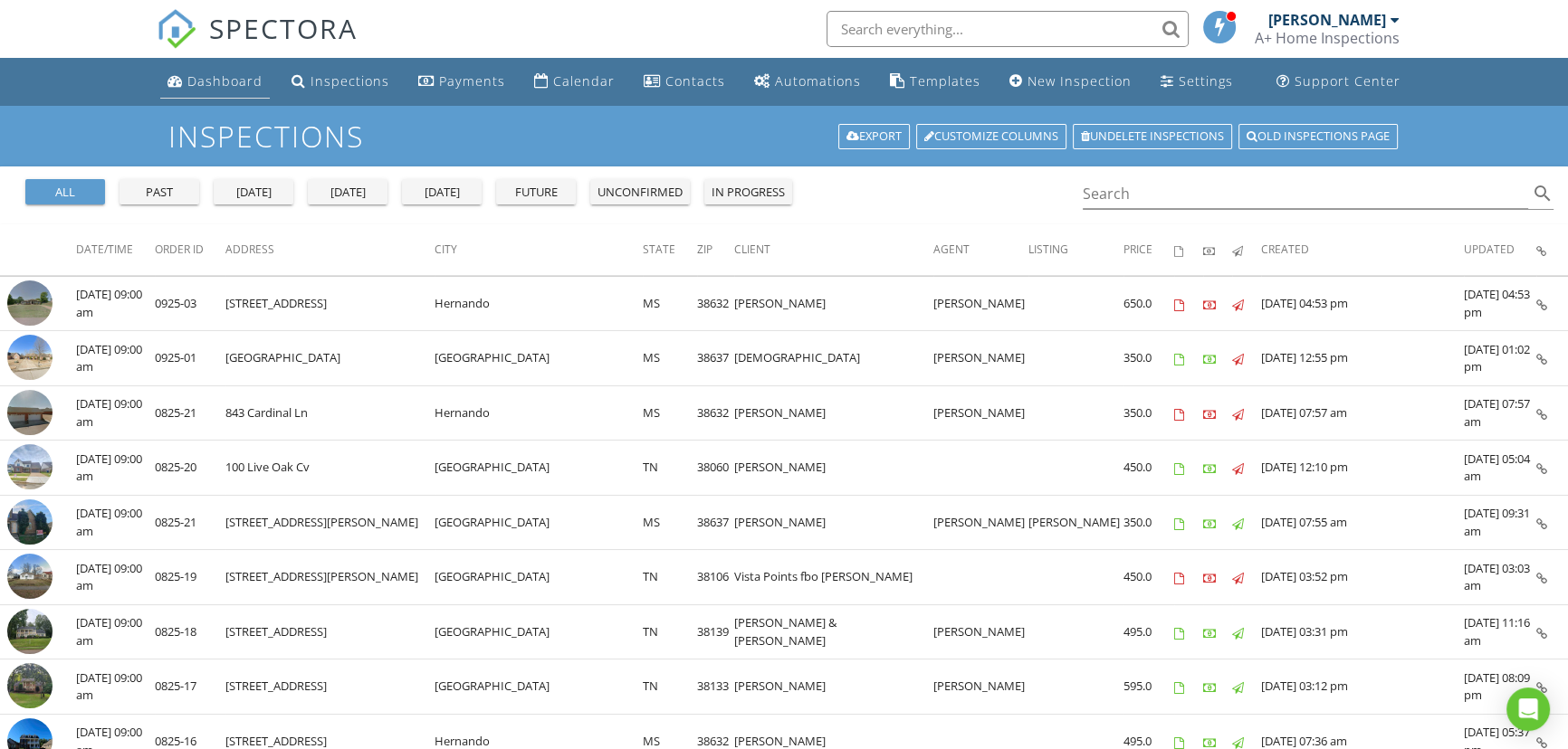
click at [190, 88] on div "Dashboard" at bounding box center [225, 80] width 75 height 18
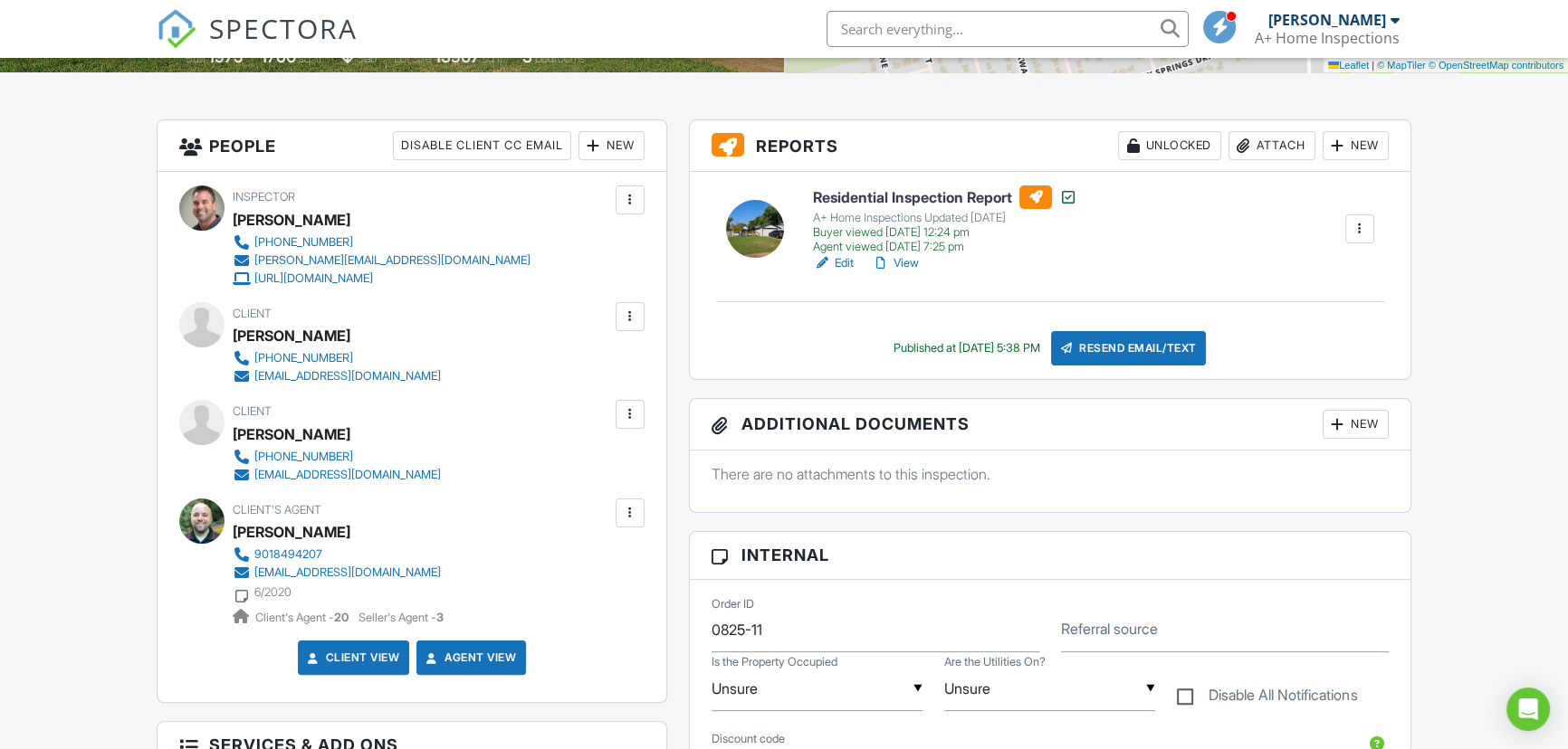
click at [252, 437] on div "[PERSON_NAME]" at bounding box center [291, 434] width 117 height 27
click at [251, 437] on div "[PERSON_NAME]" at bounding box center [291, 434] width 117 height 27
copy div "Jescenia"
